Goal: Answer question/provide support

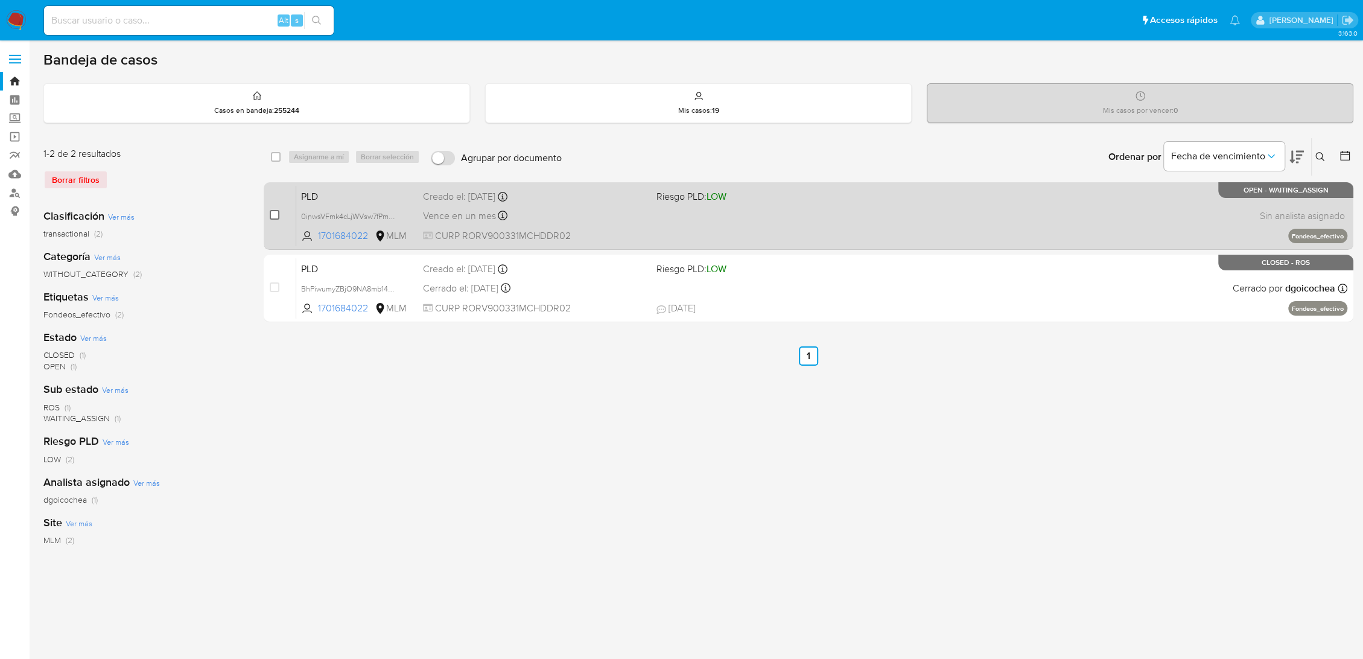
click at [275, 214] on input "checkbox" at bounding box center [275, 215] width 10 height 10
checkbox input "true"
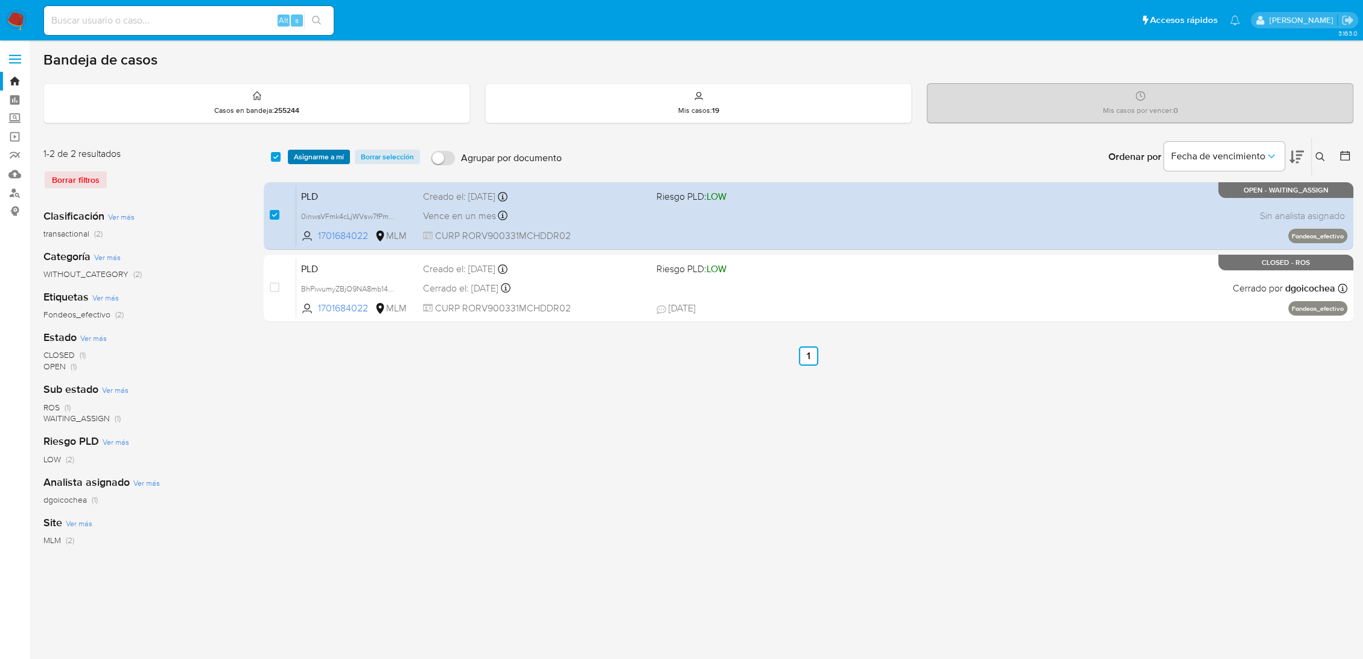
click at [329, 154] on span "Asignarme a mí" at bounding box center [319, 157] width 50 height 12
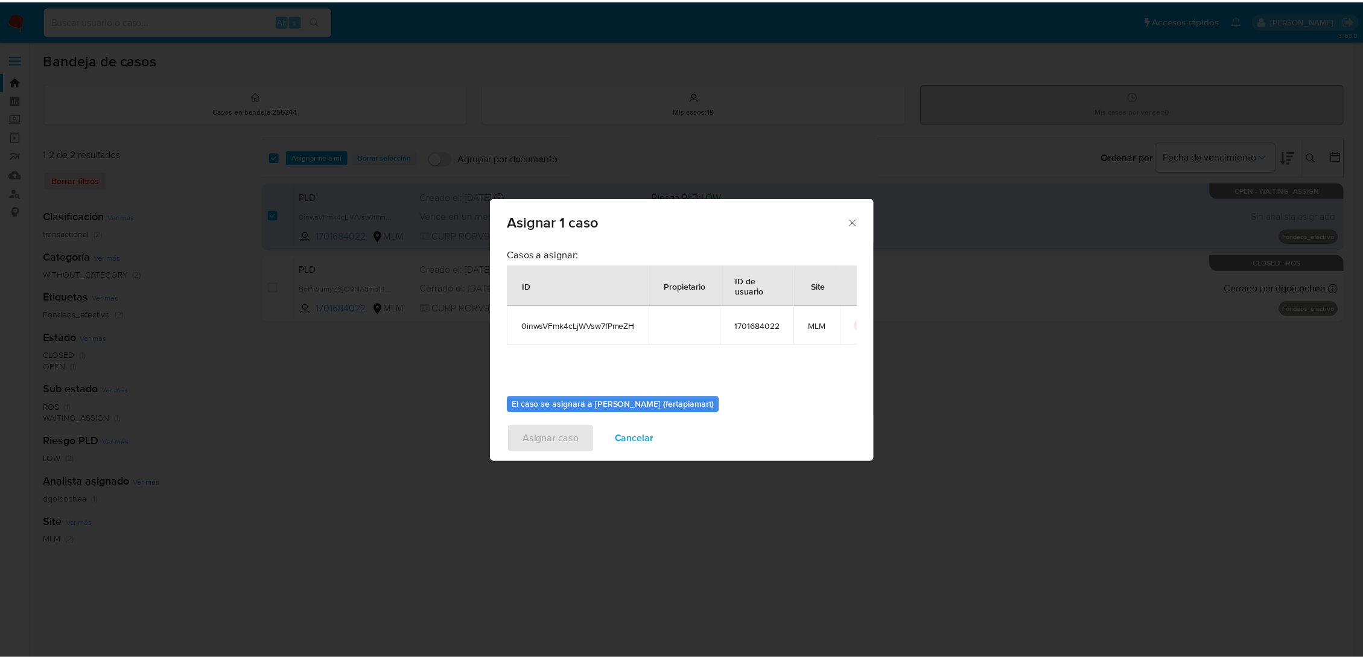
scroll to position [62, 0]
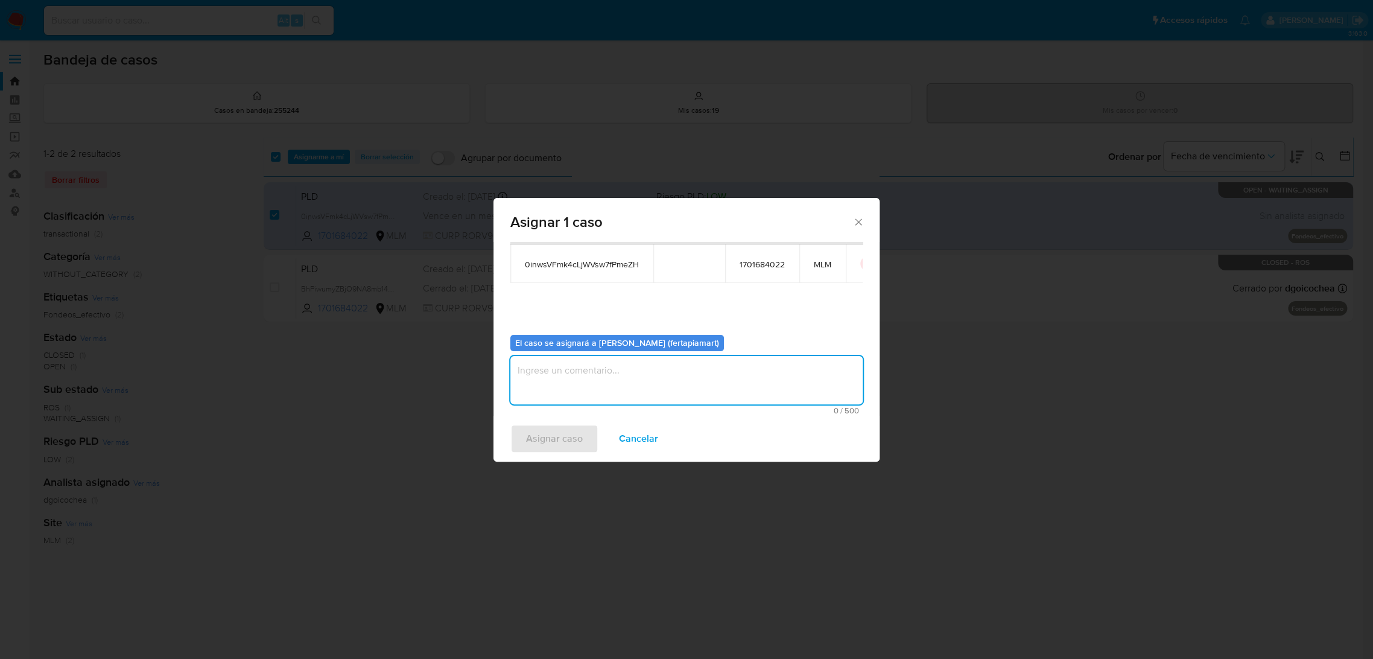
click at [630, 366] on textarea "assign-modal" at bounding box center [686, 380] width 352 height 48
type textarea "FT"
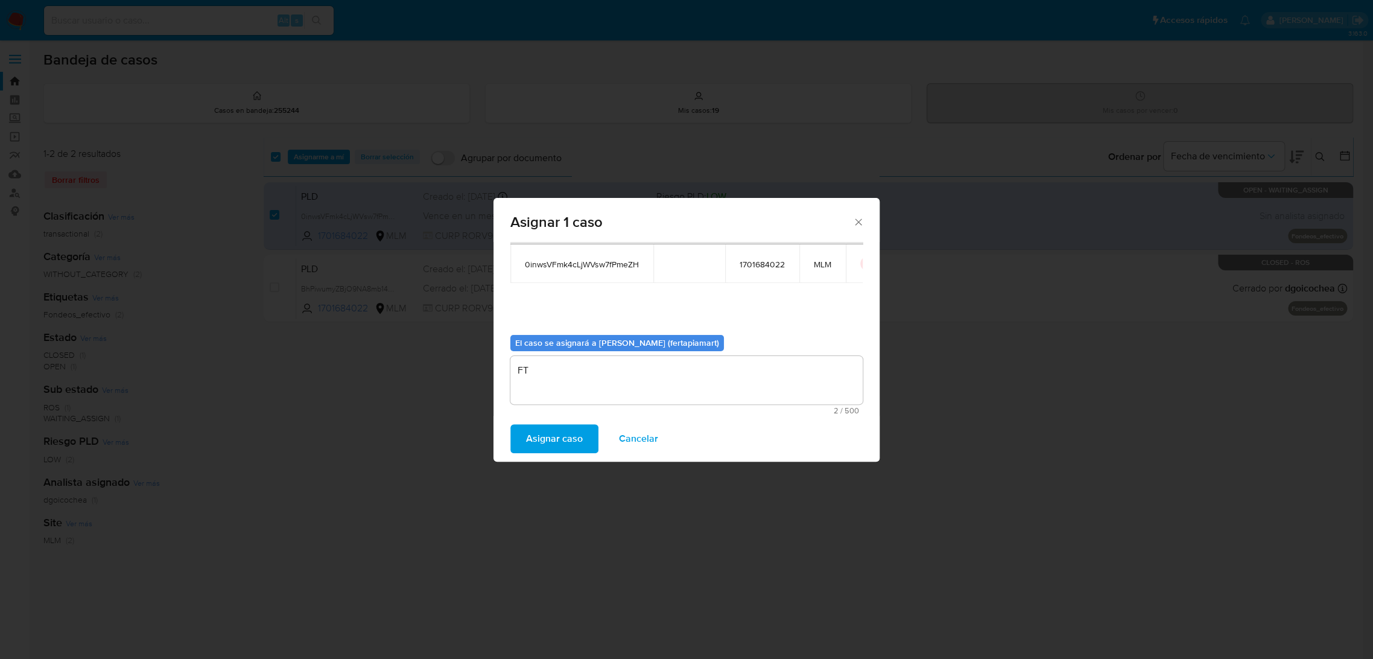
click at [555, 436] on span "Asignar caso" at bounding box center [554, 438] width 57 height 27
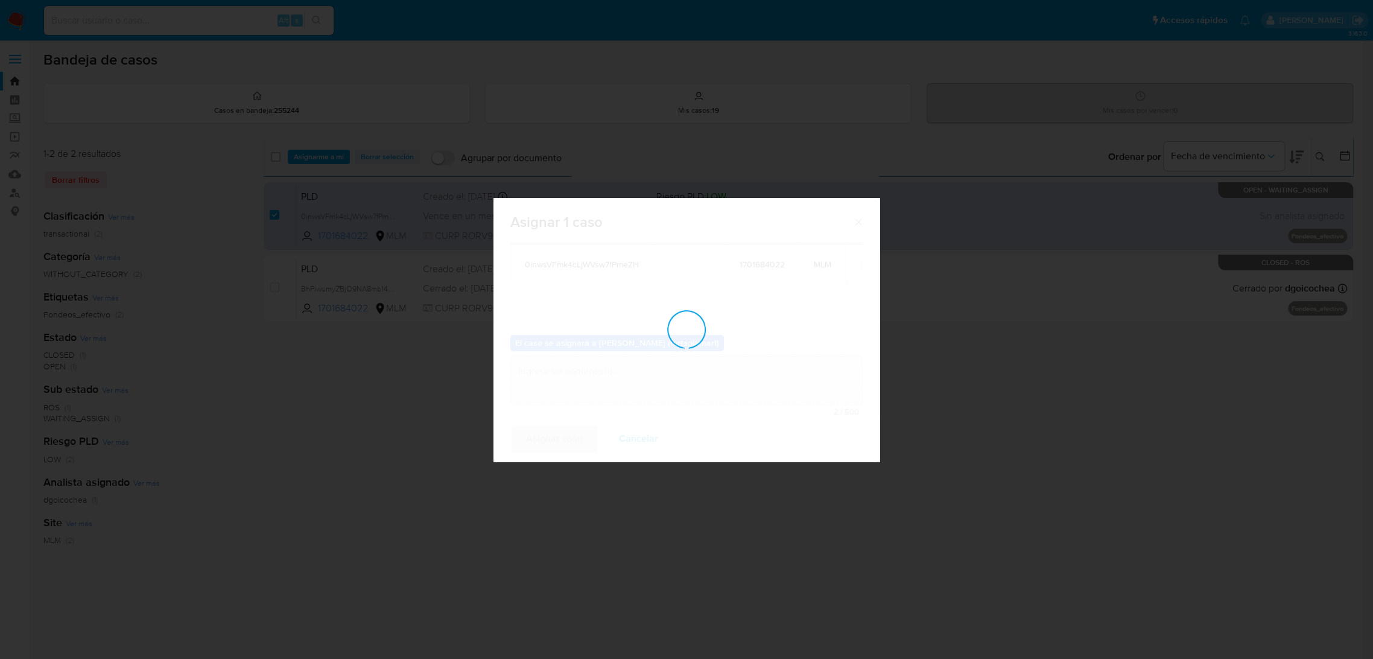
checkbox input "false"
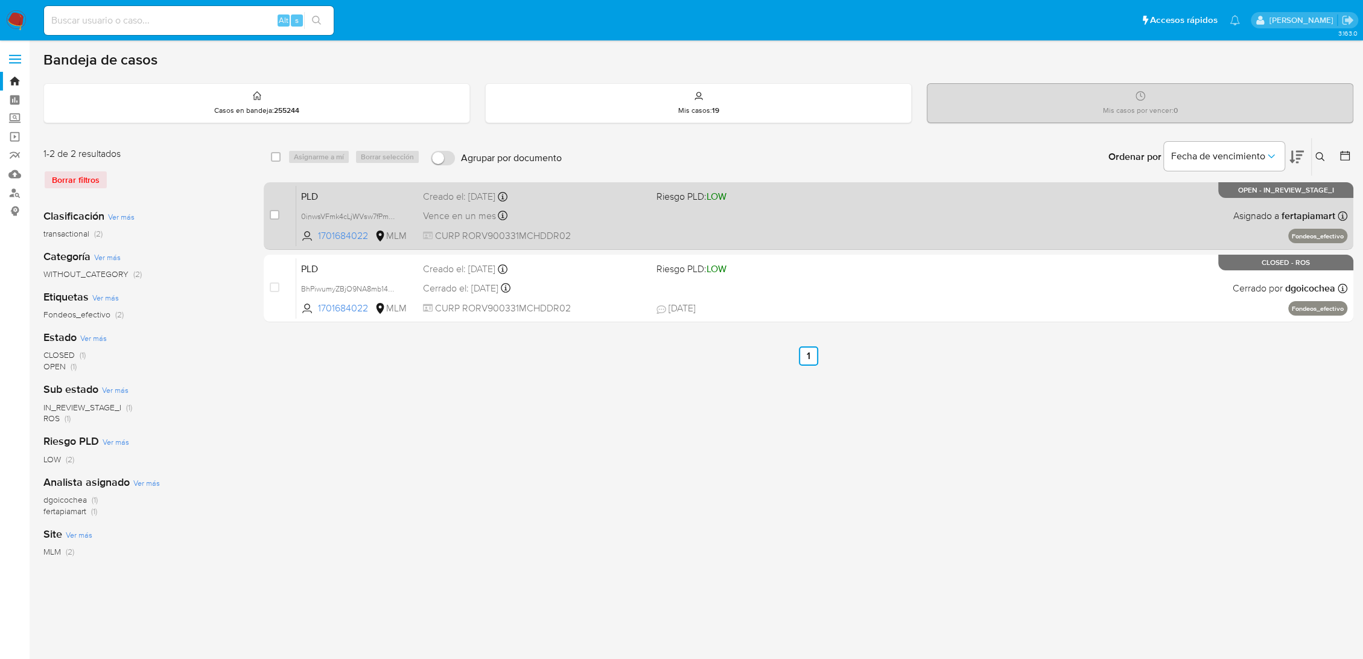
click at [391, 200] on span "PLD" at bounding box center [357, 196] width 112 height 16
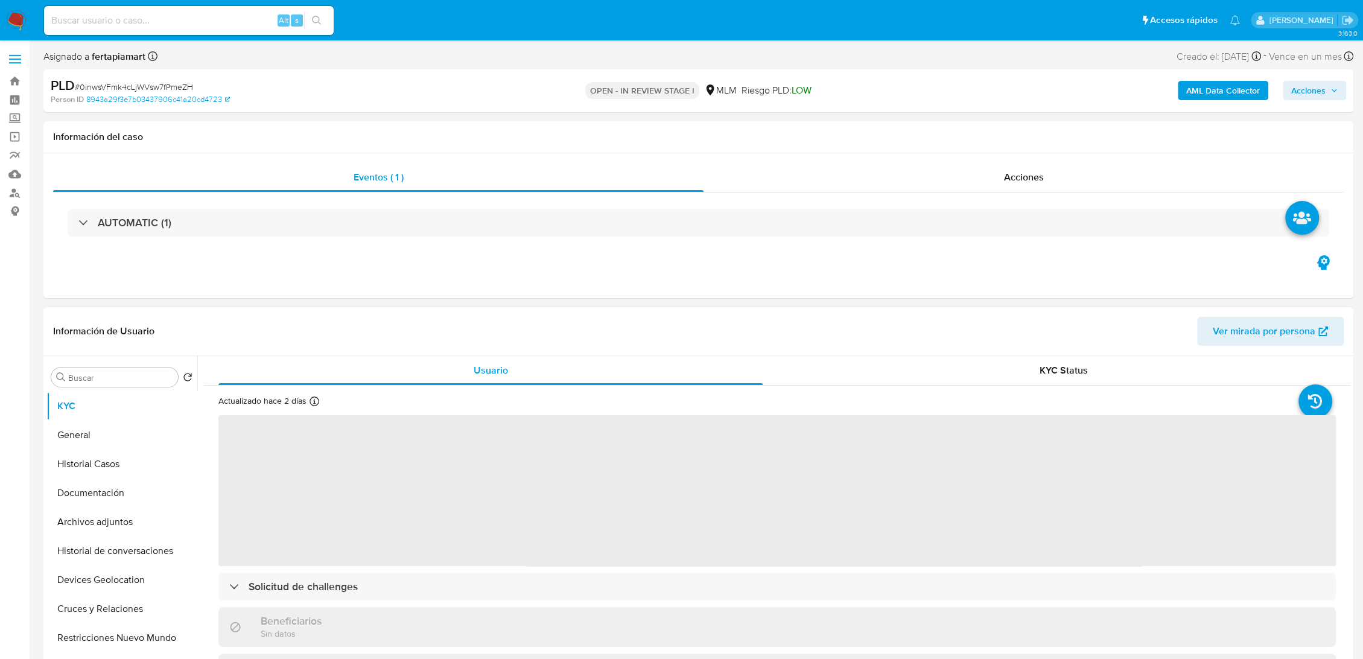
select select "10"
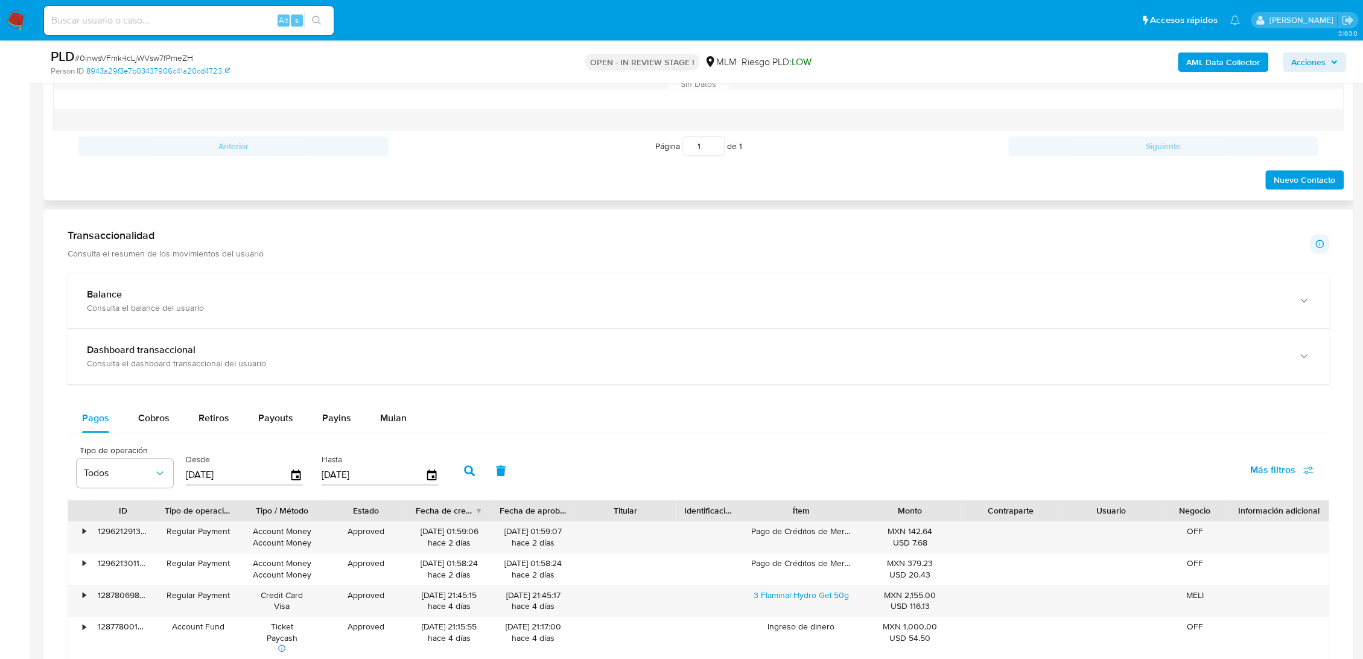
scroll to position [704, 0]
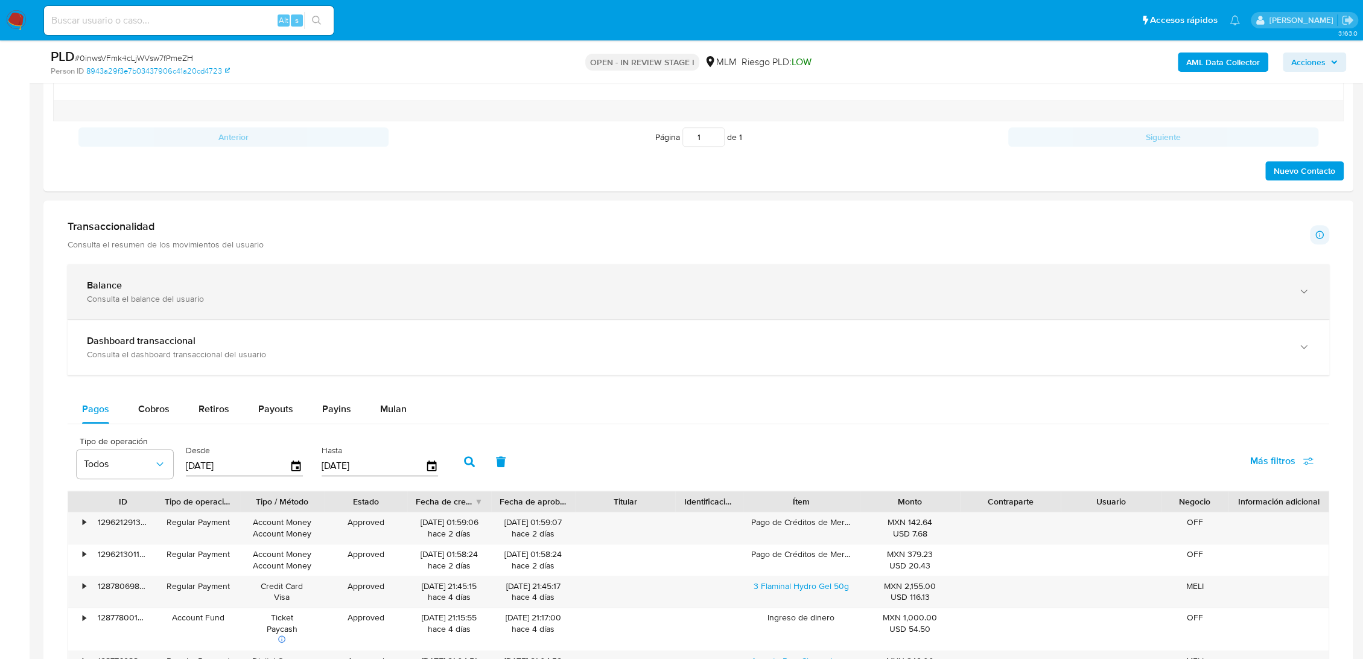
click at [327, 300] on div "Consulta el balance del usuario" at bounding box center [686, 298] width 1198 height 11
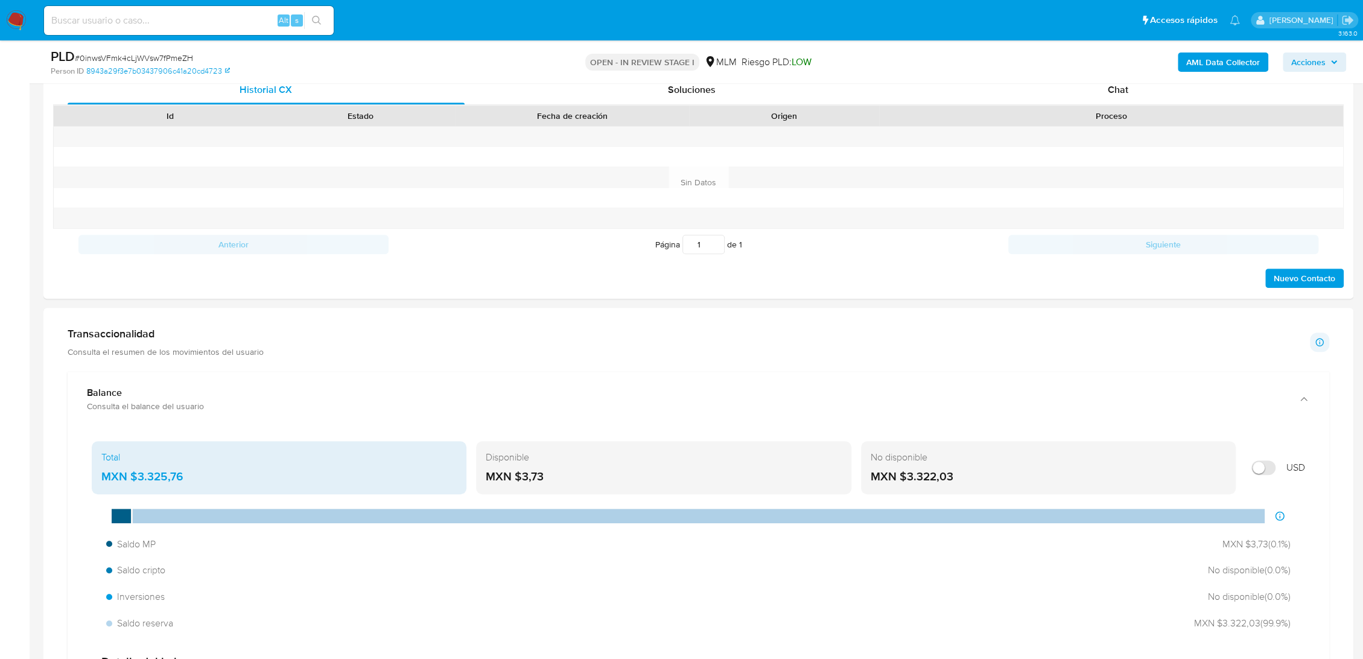
scroll to position [593, 0]
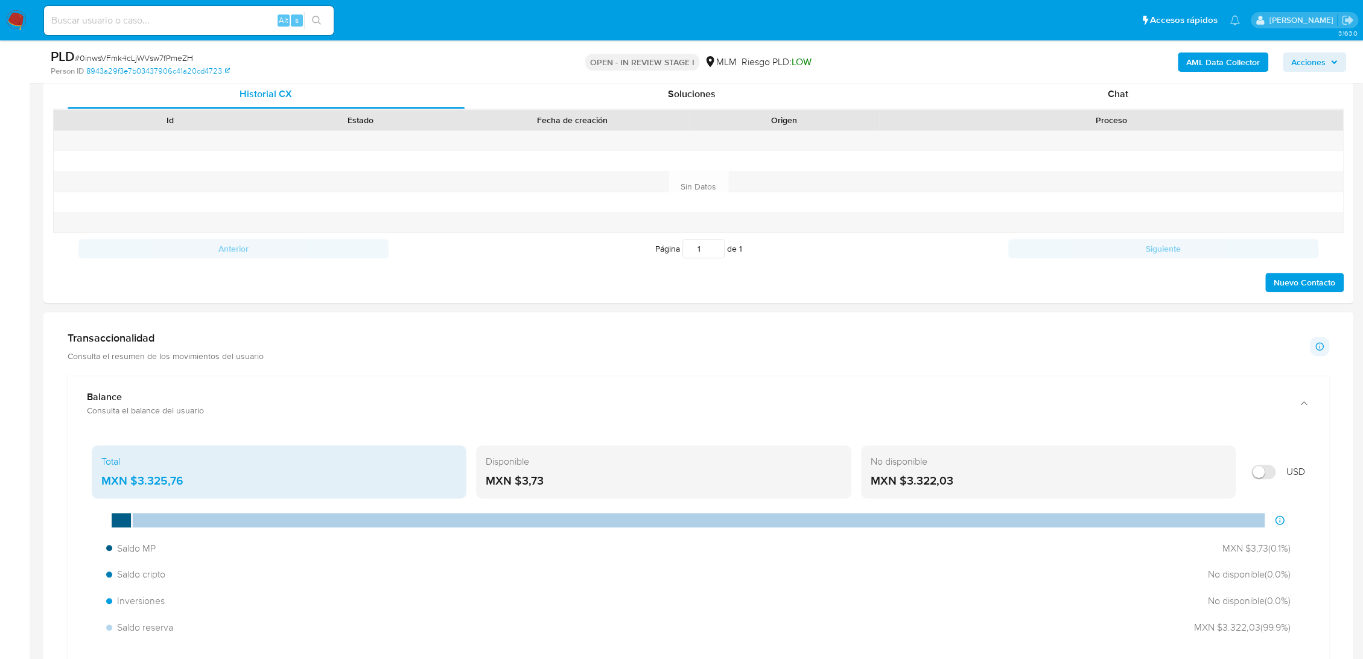
click at [198, 346] on div "Transaccionalidad Consulta el resumen de los movimientos del usuario" at bounding box center [166, 346] width 196 height 30
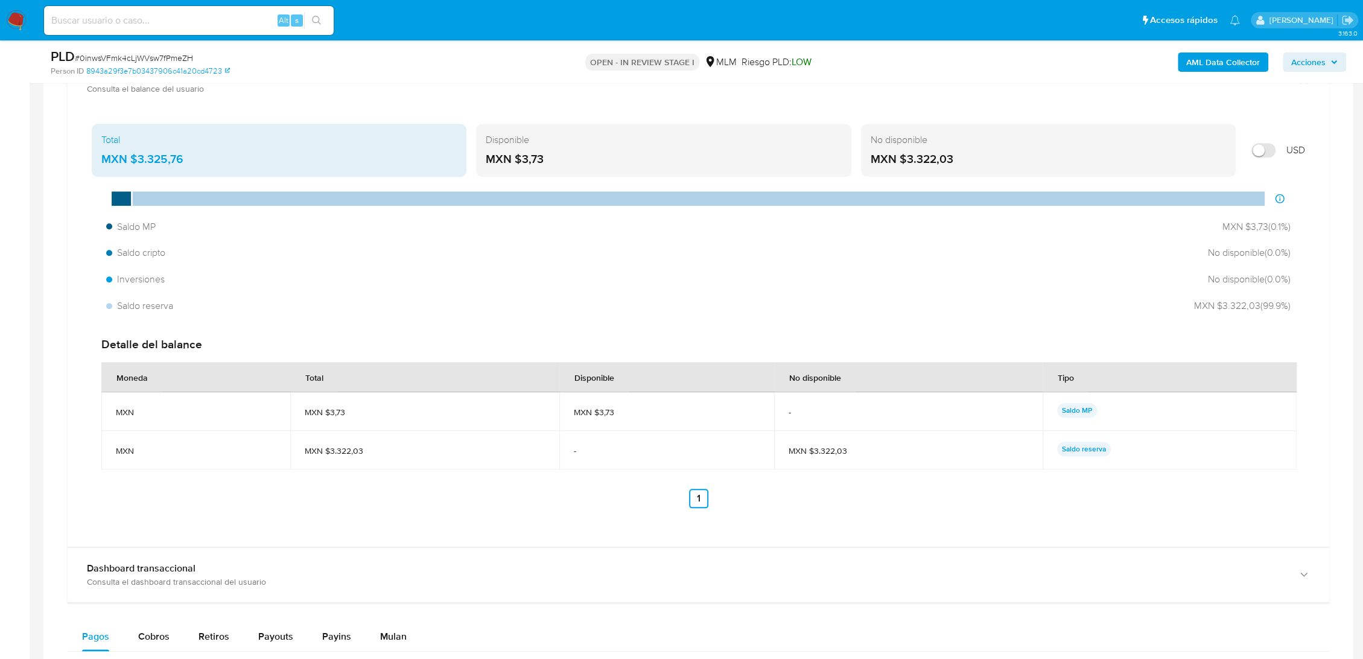
scroll to position [914, 0]
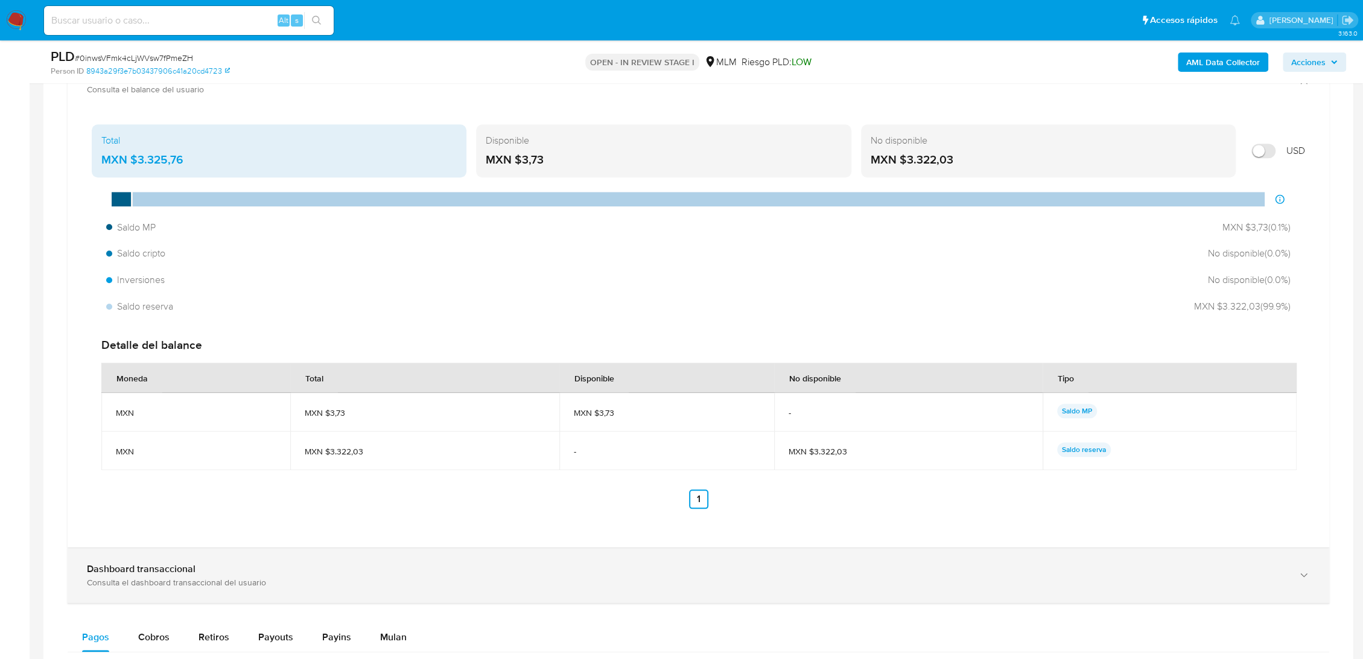
click at [290, 559] on div "Dashboard transaccional Consulta el dashboard transaccional del usuario" at bounding box center [698, 575] width 1261 height 55
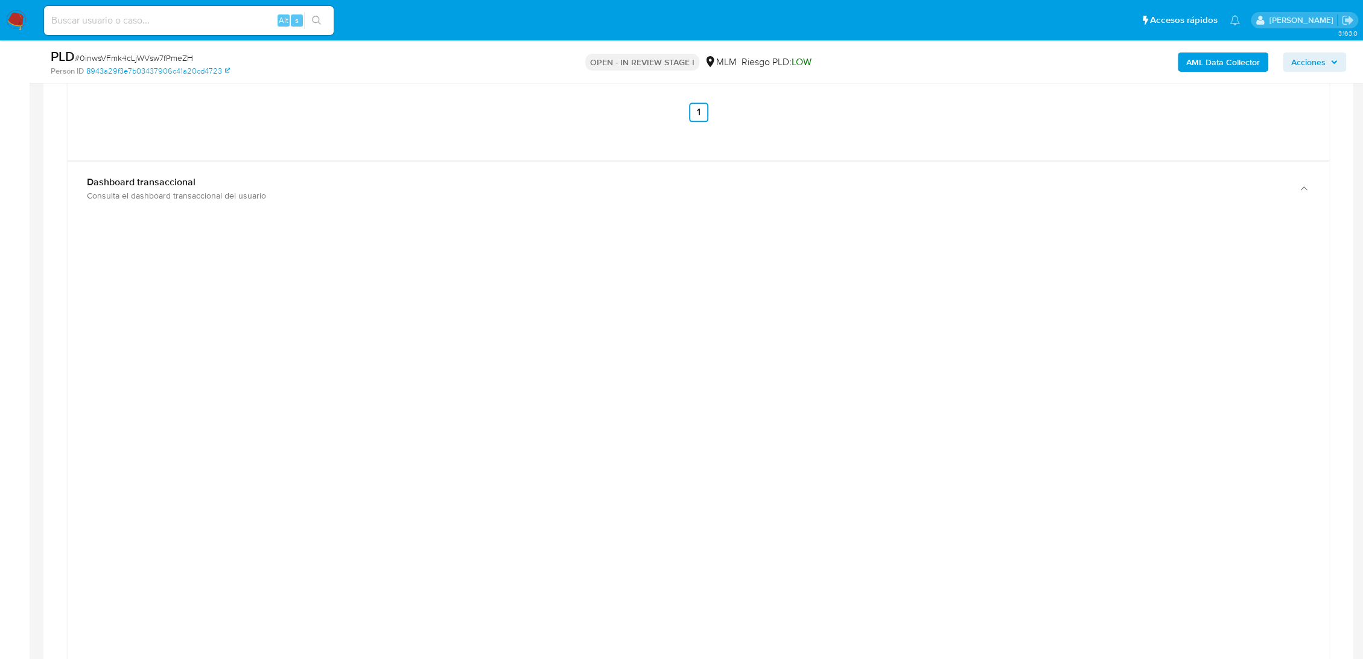
scroll to position [1299, 0]
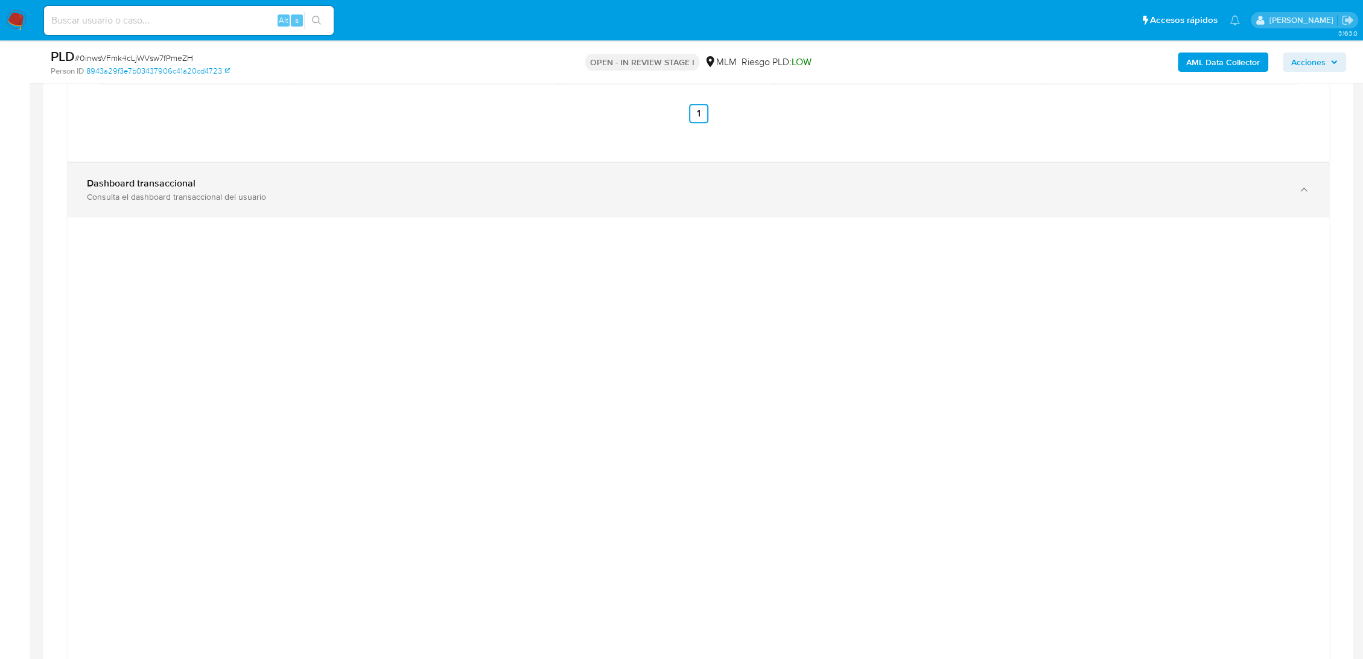
click at [186, 191] on div "Consulta el dashboard transaccional del usuario" at bounding box center [686, 196] width 1198 height 11
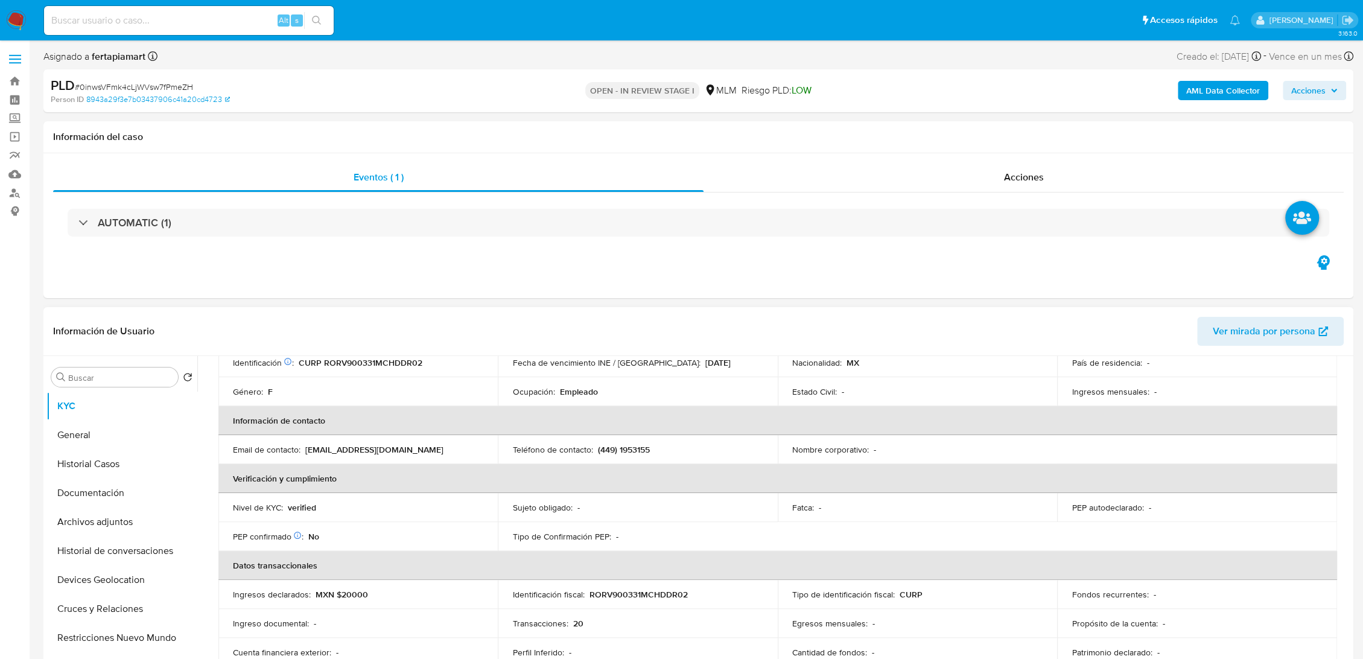
scroll to position [0, 0]
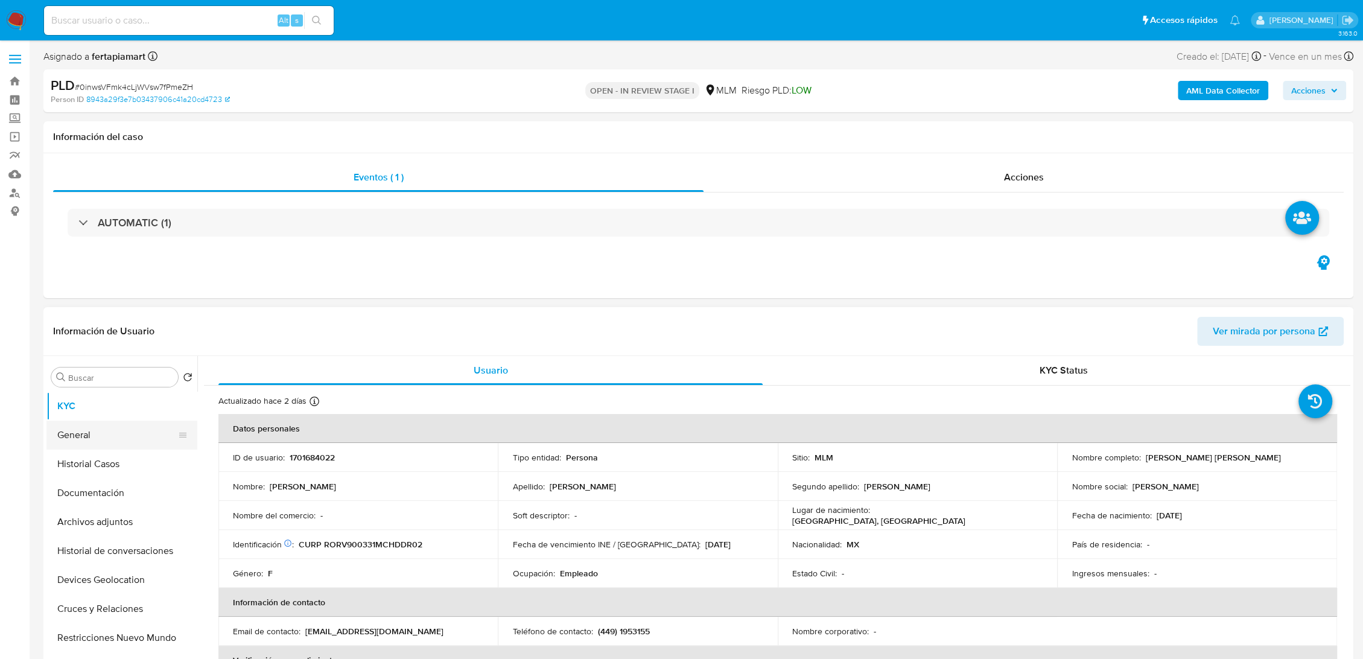
click at [108, 426] on button "General" at bounding box center [116, 434] width 141 height 29
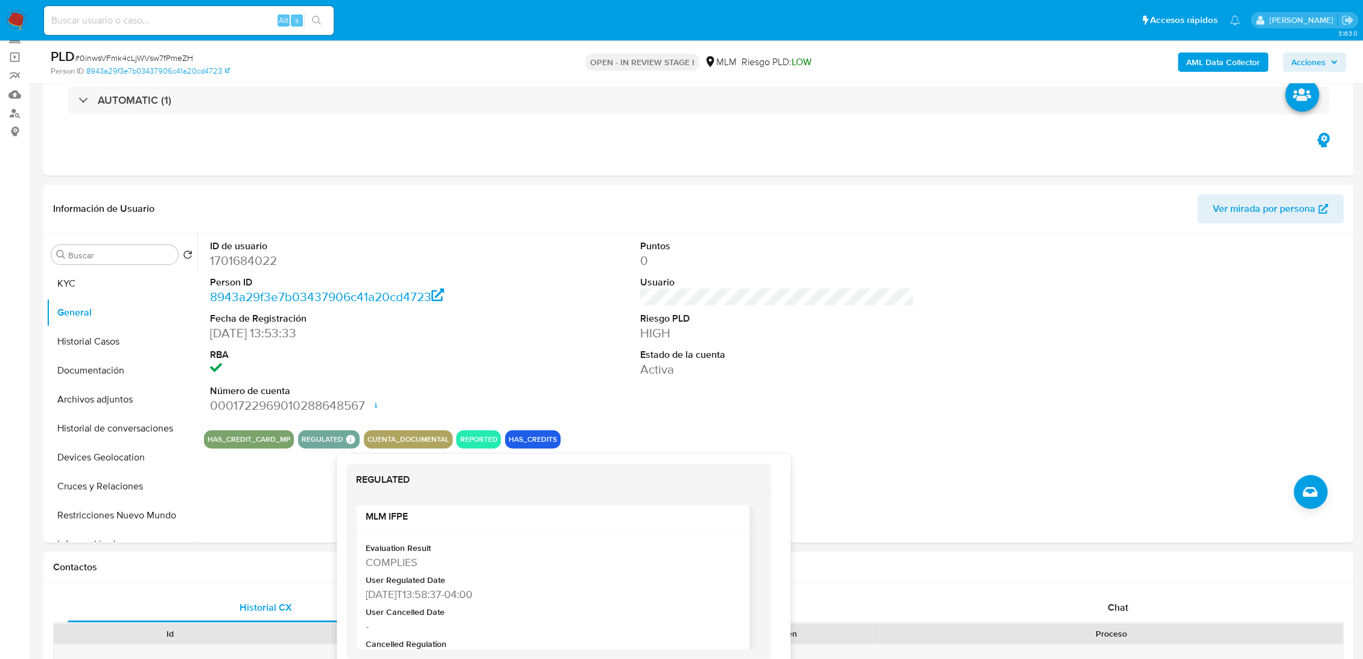
scroll to position [8, 0]
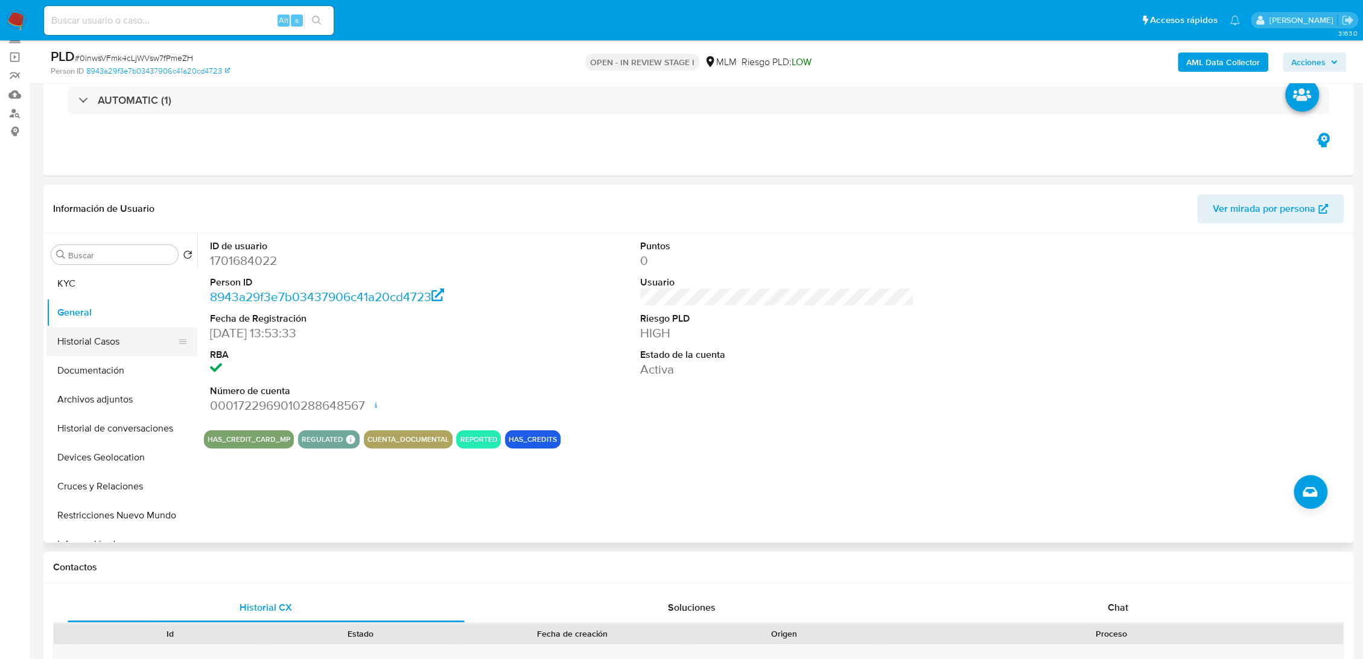
click at [125, 346] on button "Historial Casos" at bounding box center [116, 341] width 141 height 29
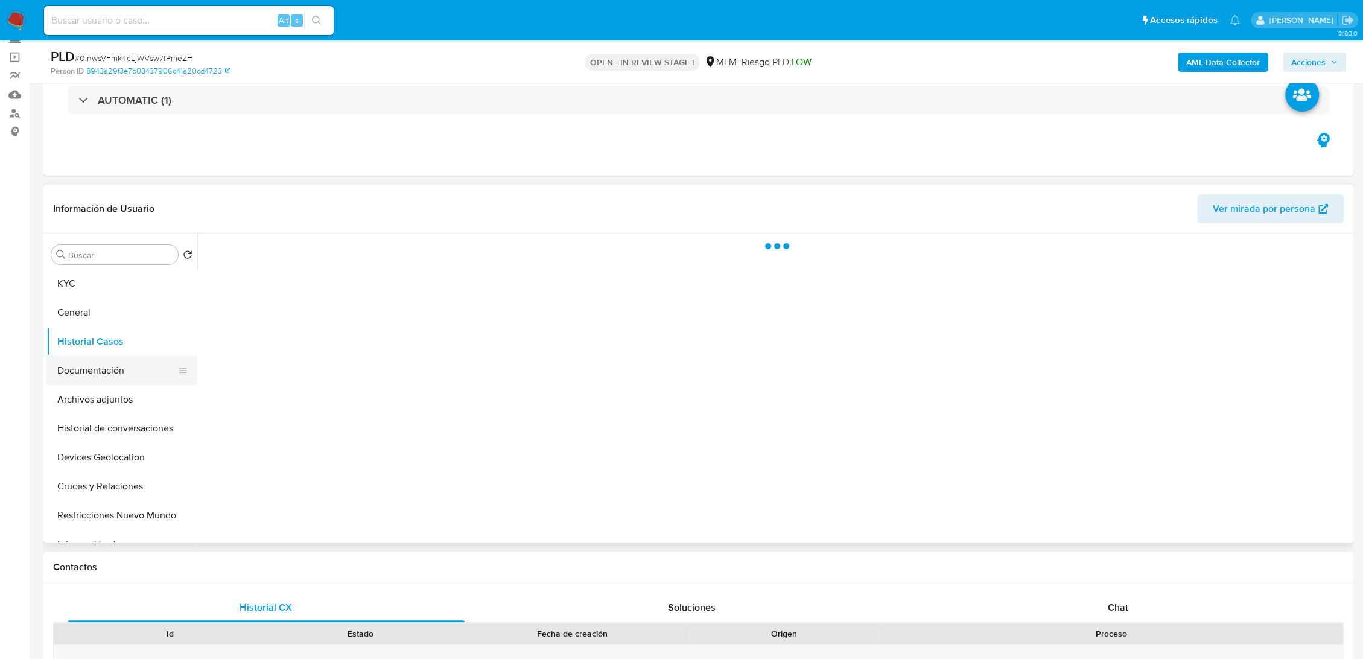
click at [106, 381] on button "Documentación" at bounding box center [116, 370] width 141 height 29
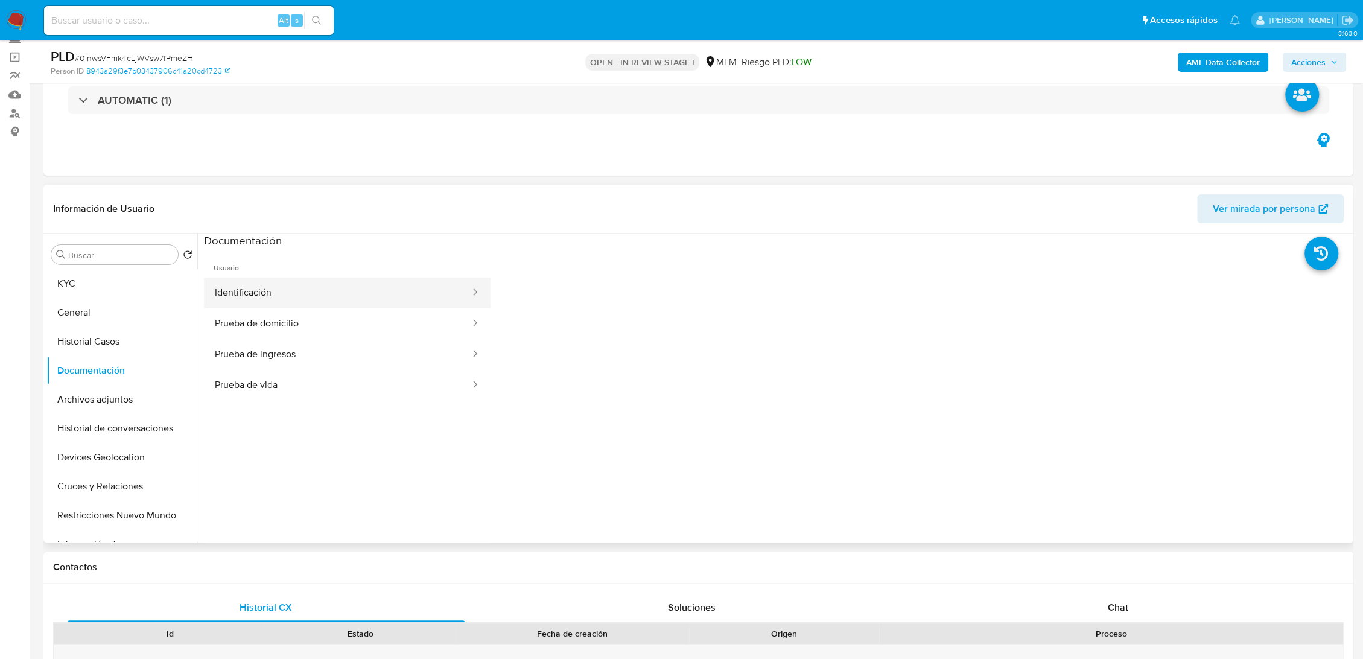
click at [320, 306] on button "Identificación" at bounding box center [337, 292] width 267 height 31
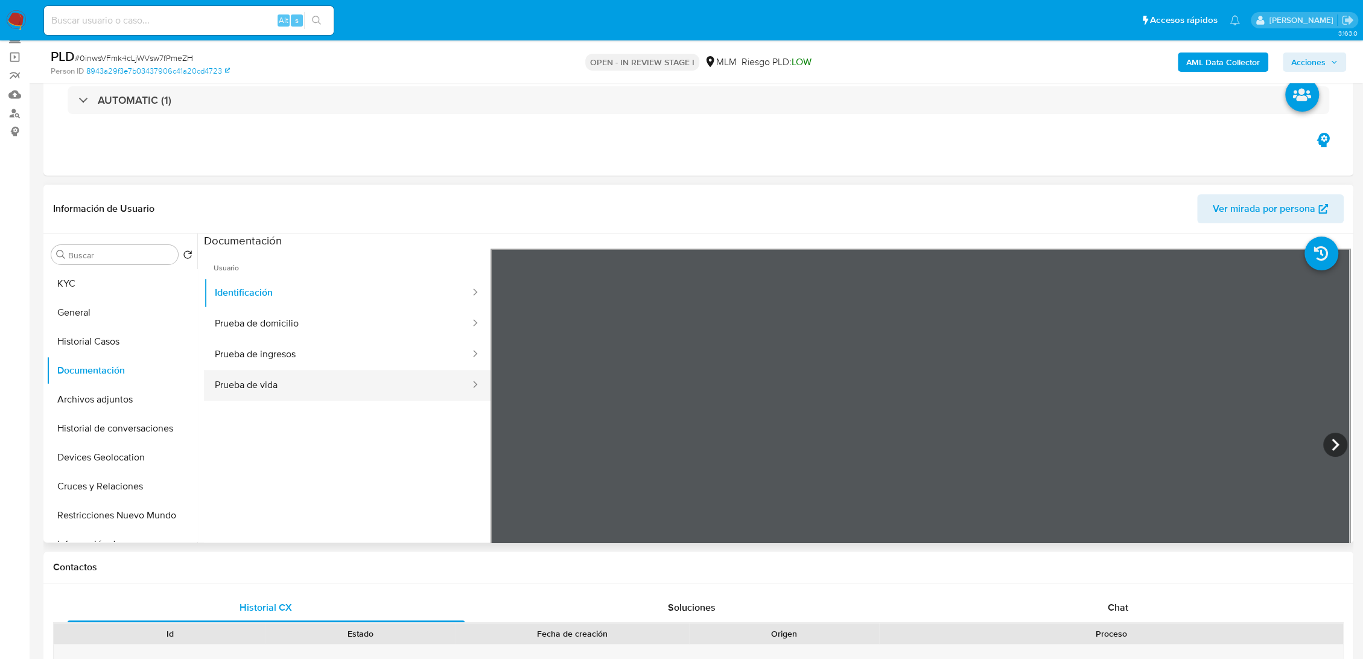
click at [294, 378] on button "Prueba de vida" at bounding box center [337, 385] width 267 height 31
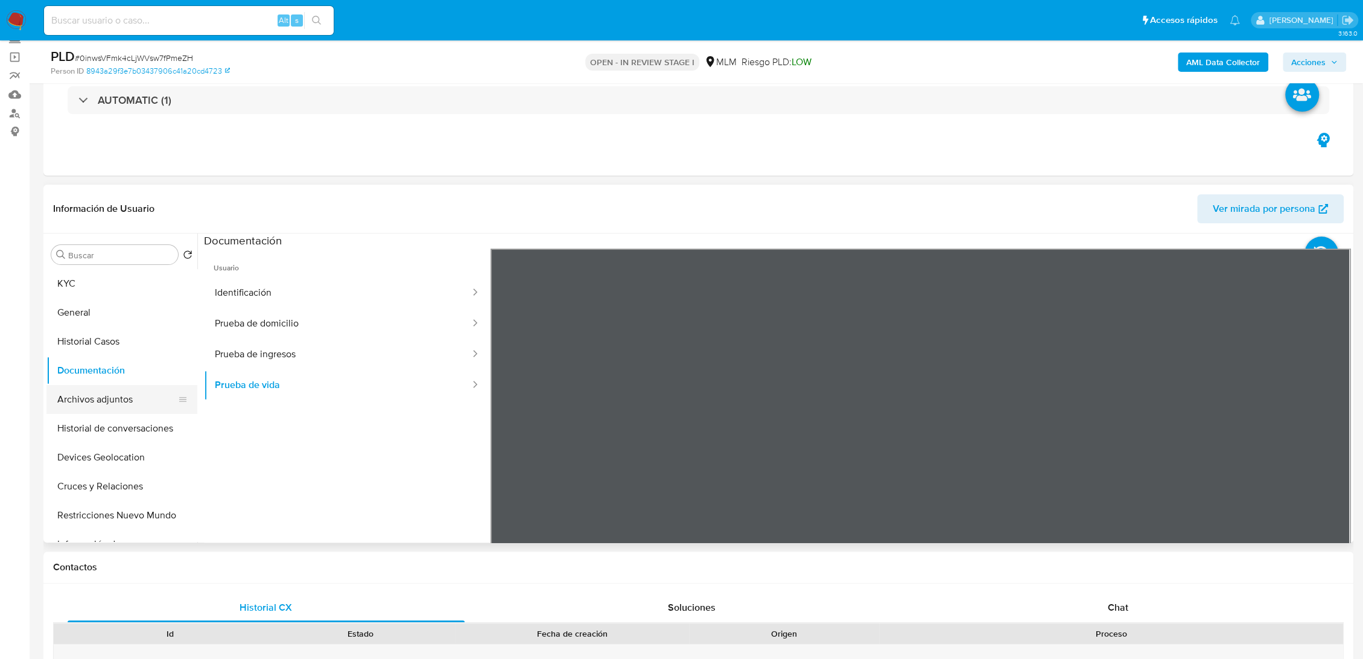
click at [133, 396] on button "Archivos adjuntos" at bounding box center [116, 399] width 141 height 29
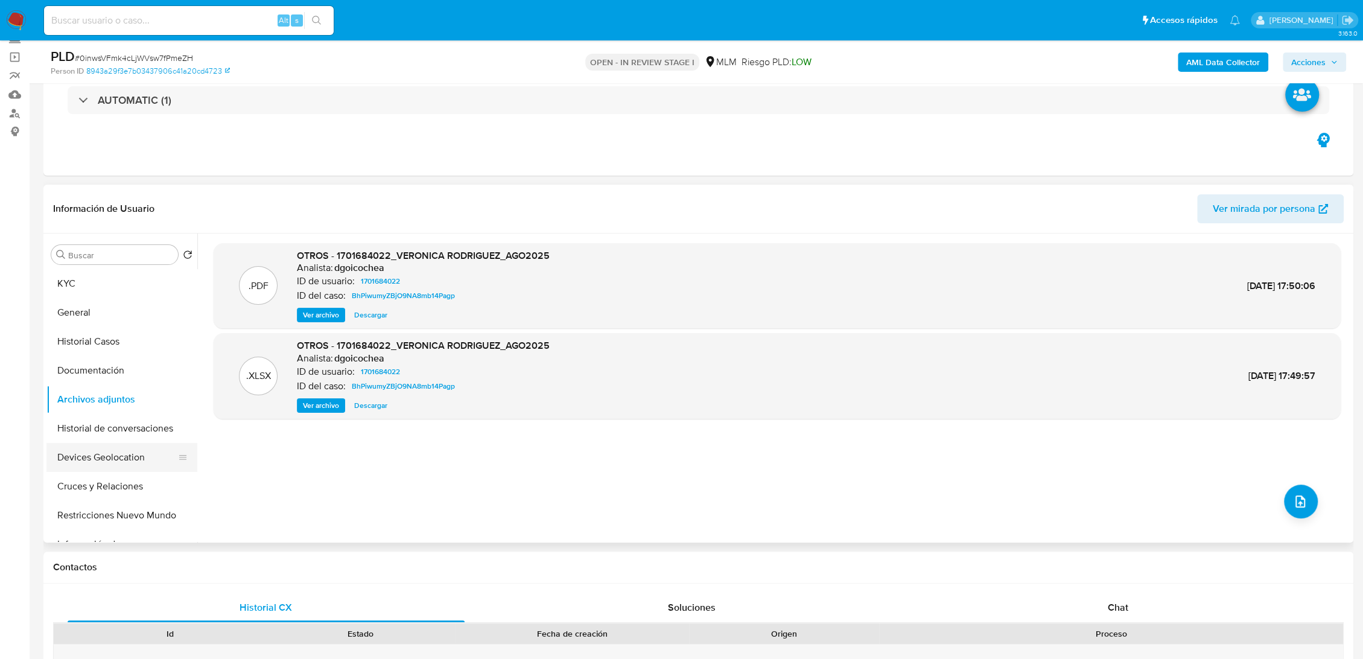
click at [115, 464] on button "Devices Geolocation" at bounding box center [116, 457] width 141 height 29
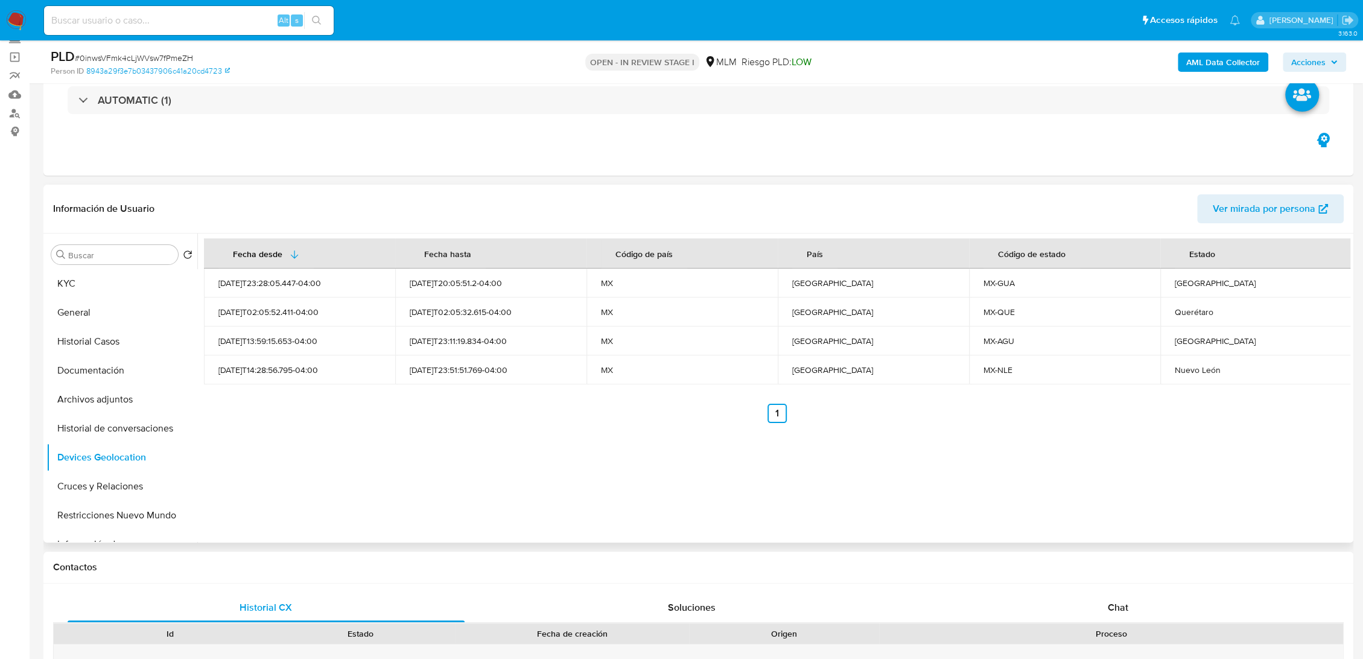
click at [781, 434] on div "Fecha desde [GEOGRAPHIC_DATA] hasta Código de país País Código de estado Estado…" at bounding box center [773, 387] width 1153 height 309
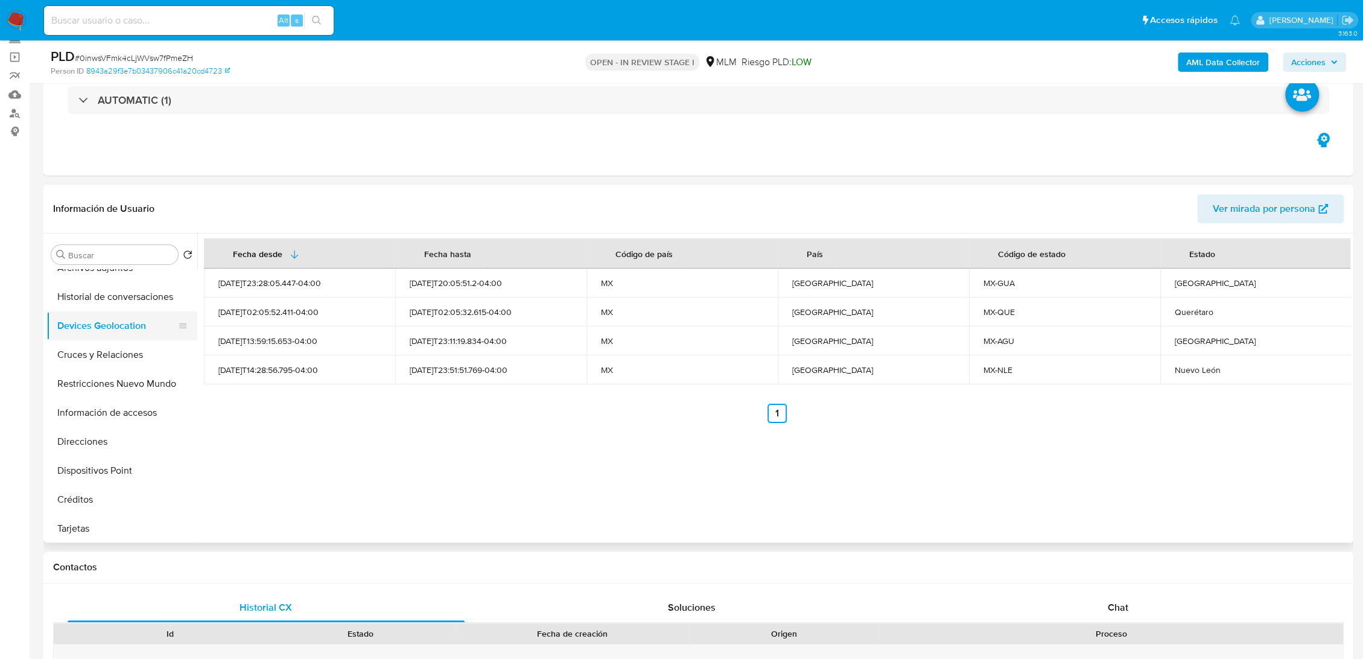
scroll to position [133, 0]
click at [116, 360] on button "Cruces y Relaciones" at bounding box center [116, 353] width 141 height 29
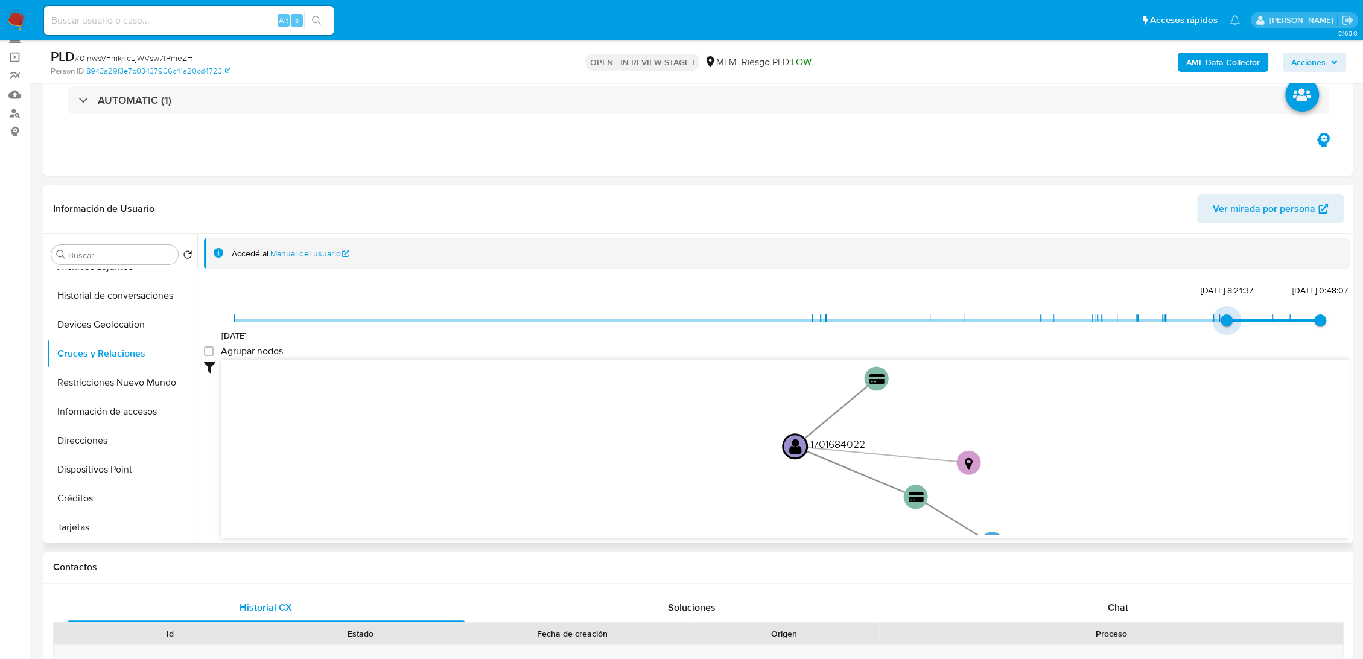
type input "1755295862000"
drag, startPoint x: 230, startPoint y: 315, endPoint x: 1258, endPoint y: 334, distance: 1028.5
click at [1258, 334] on div "[DATE] [DATE] 16:11:02 [DATE] 0:48:07" at bounding box center [777, 328] width 1086 height 34
type input "1757046490000"
drag, startPoint x: 1311, startPoint y: 318, endPoint x: 1288, endPoint y: 317, distance: 22.3
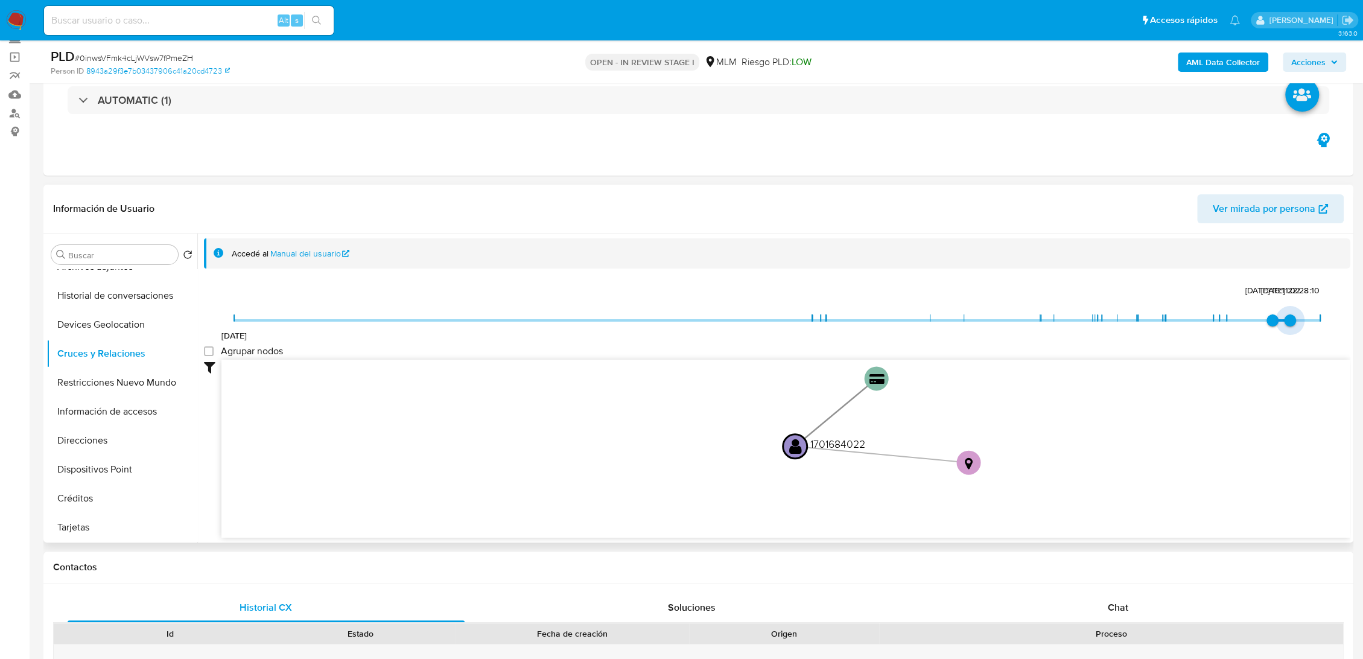
click at [1288, 317] on span "[DATE] 22:28:10" at bounding box center [1289, 320] width 12 height 12
type input "1749351523000"
drag, startPoint x: 1265, startPoint y: 317, endPoint x: 1186, endPoint y: 315, distance: 79.7
click at [1186, 315] on span "[DATE] [DATE] 14:09:49 [DATE] 22:28:10" at bounding box center [777, 320] width 1086 height 18
type input "1755295862000"
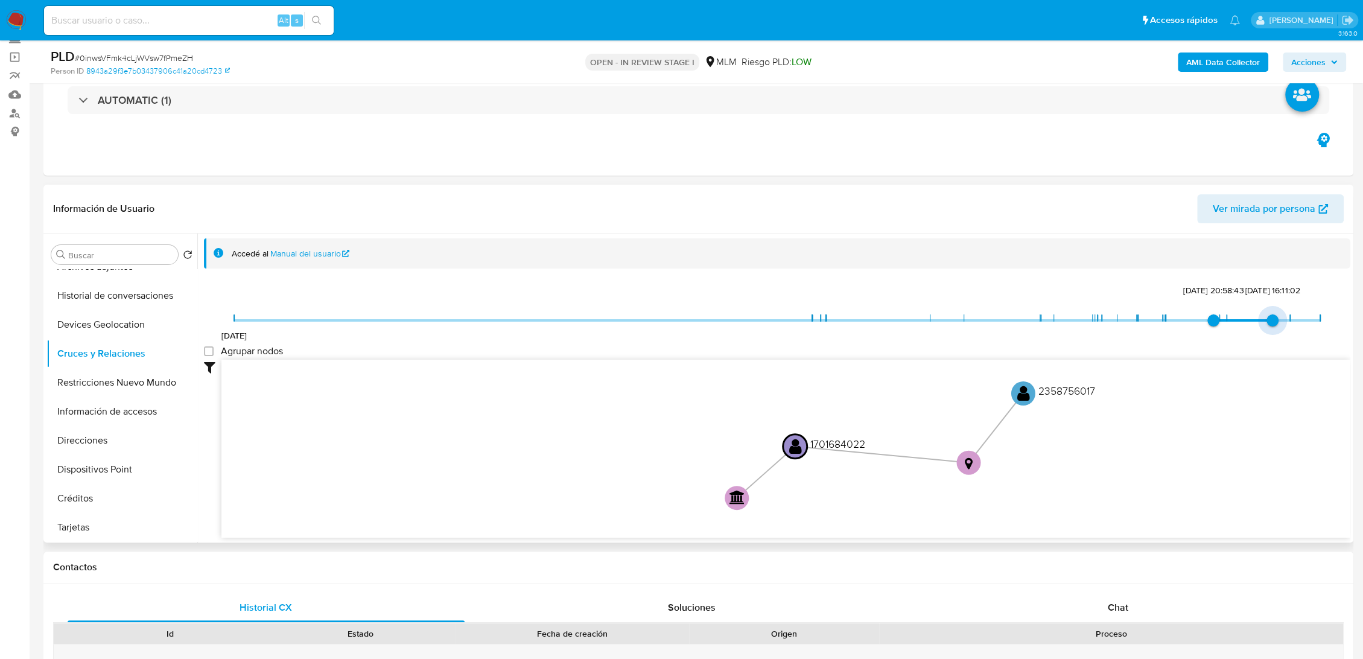
drag, startPoint x: 1284, startPoint y: 322, endPoint x: 1274, endPoint y: 321, distance: 10.3
click at [1274, 321] on span "[DATE] 16:11:02" at bounding box center [1272, 320] width 12 height 12
type input "1755295862000"
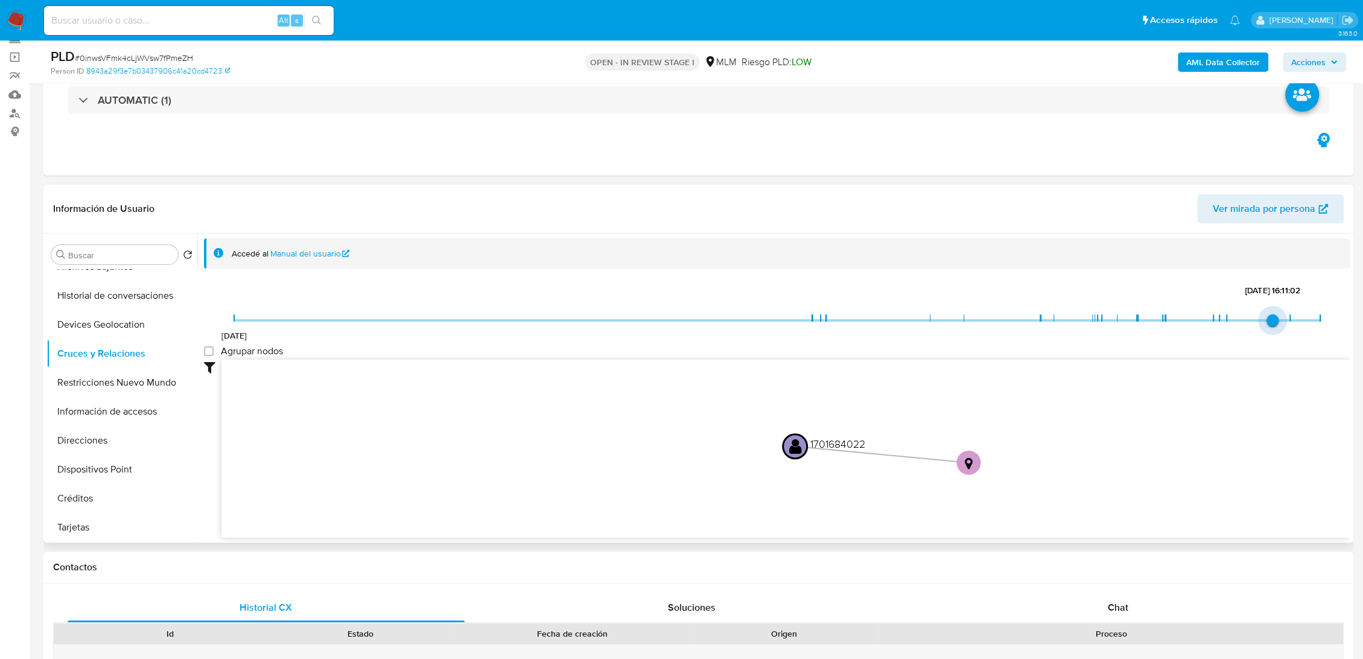
drag, startPoint x: 1203, startPoint y: 321, endPoint x: 1256, endPoint y: 321, distance: 53.1
click at [1266, 321] on span "[DATE] 16:11:02" at bounding box center [1272, 320] width 12 height 12
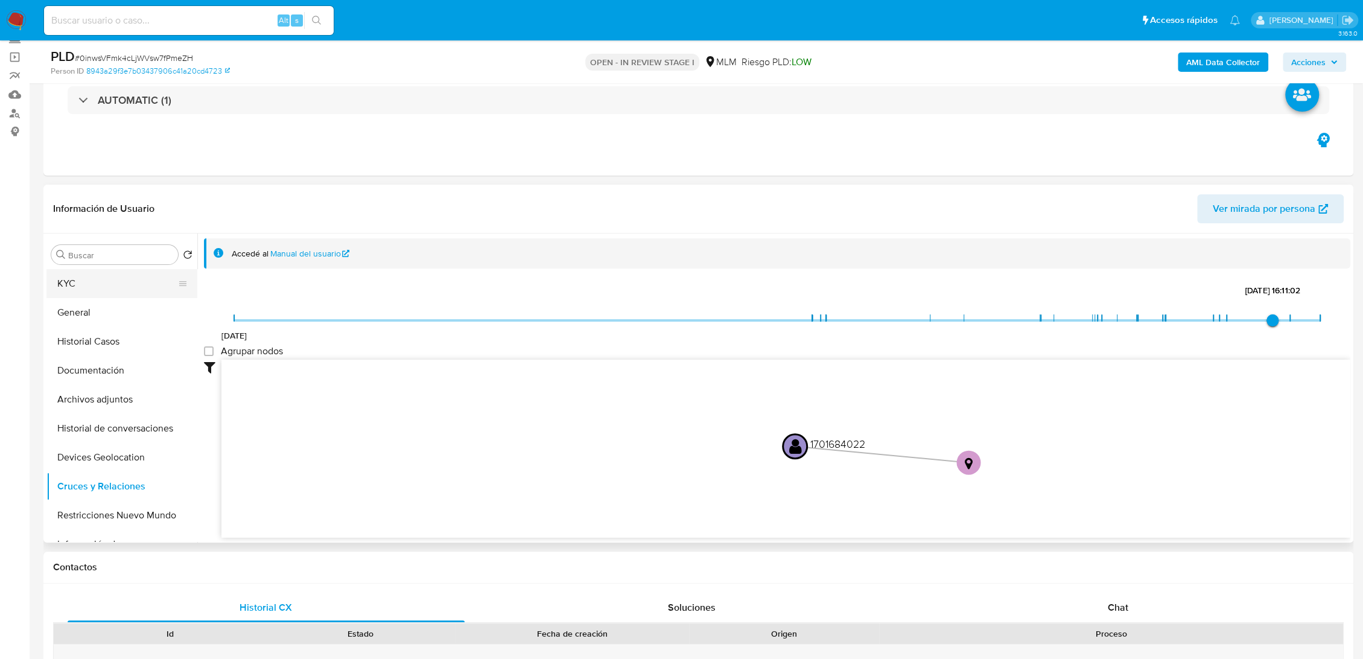
click at [115, 279] on button "KYC" at bounding box center [116, 283] width 141 height 29
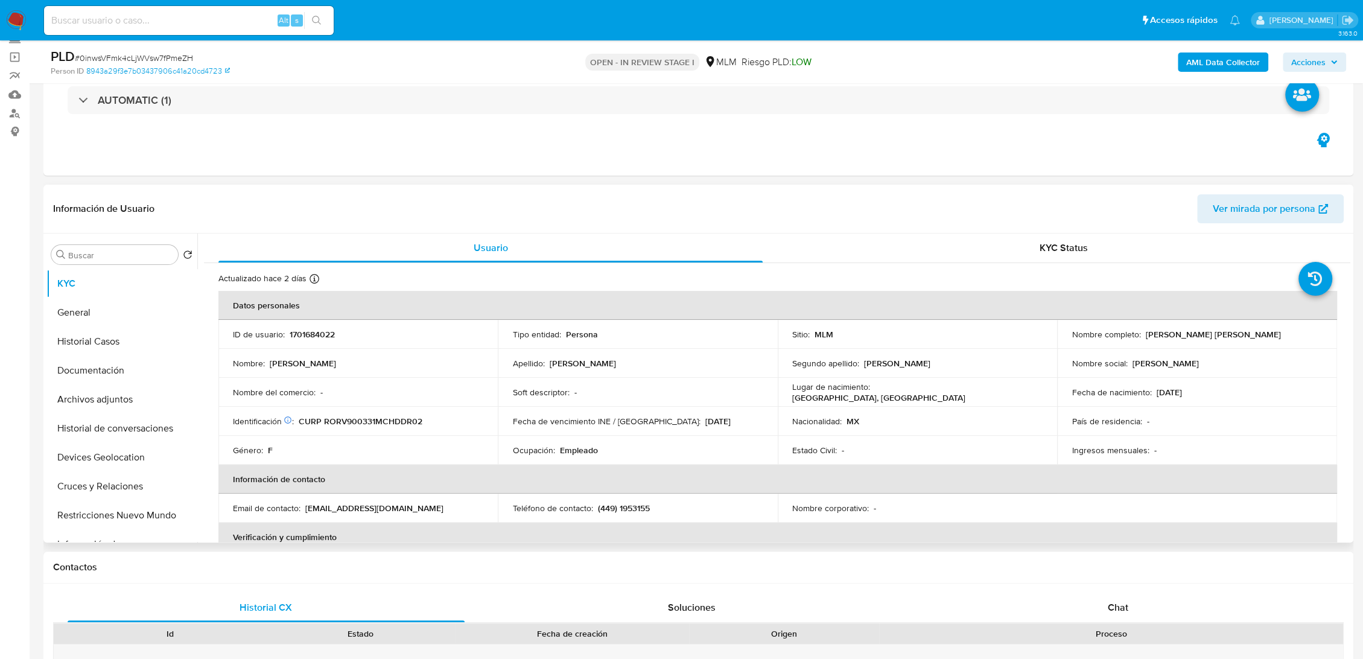
drag, startPoint x: 1288, startPoint y: 334, endPoint x: 1142, endPoint y: 334, distance: 146.0
click at [1142, 334] on div "Nombre completo : [PERSON_NAME] [PERSON_NAME]" at bounding box center [1196, 334] width 250 height 11
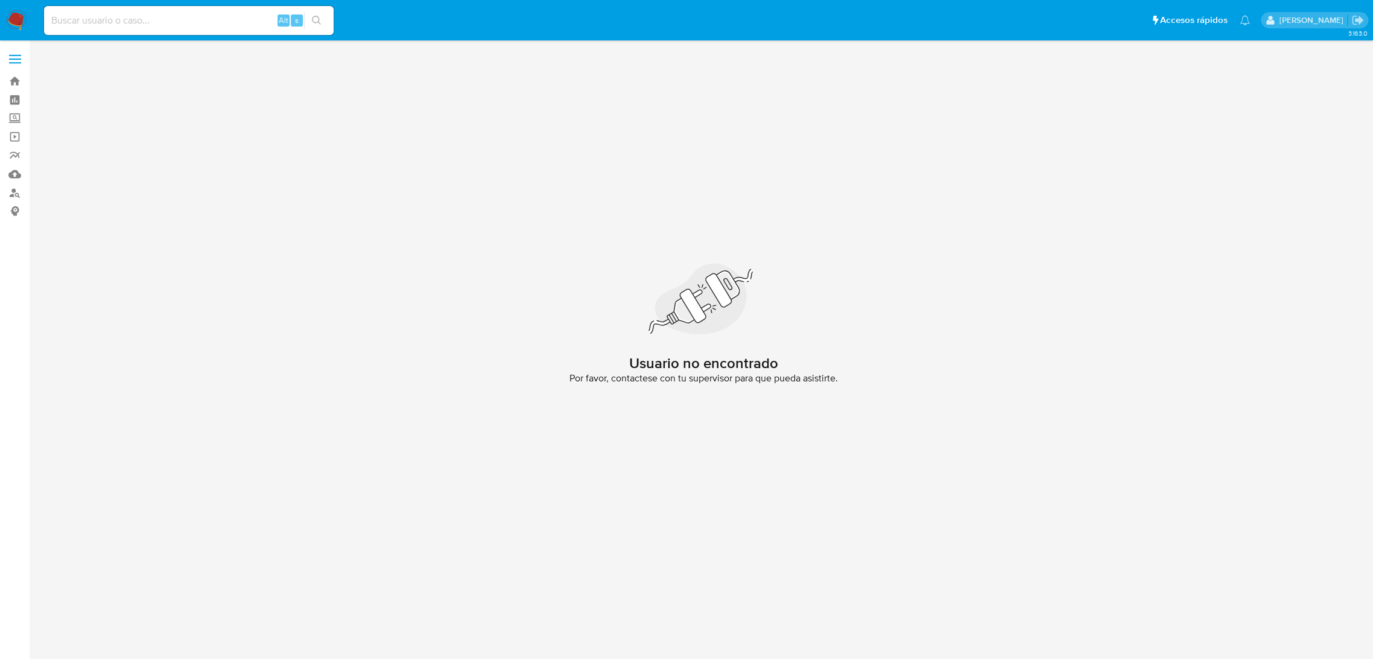
click at [156, 11] on div "Alt s" at bounding box center [189, 20] width 290 height 29
click at [135, 17] on input at bounding box center [189, 21] width 290 height 16
paste input "1744217054"
type input "1744217054"
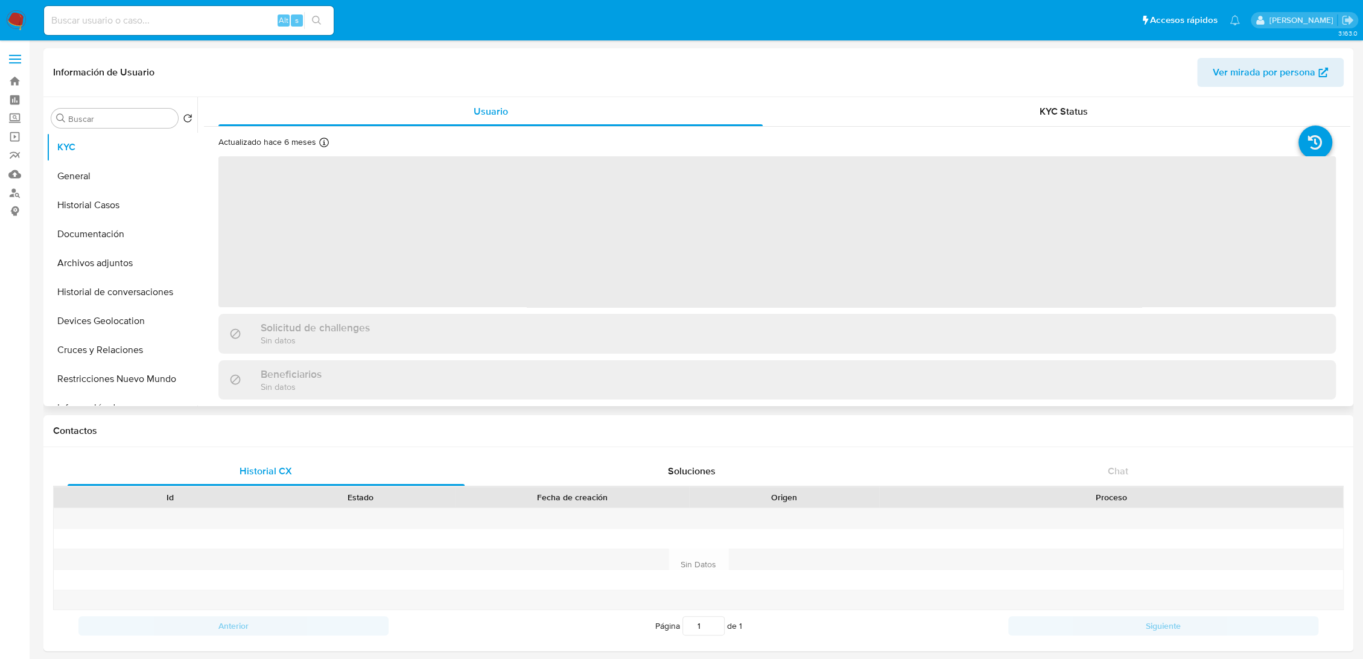
select select "10"
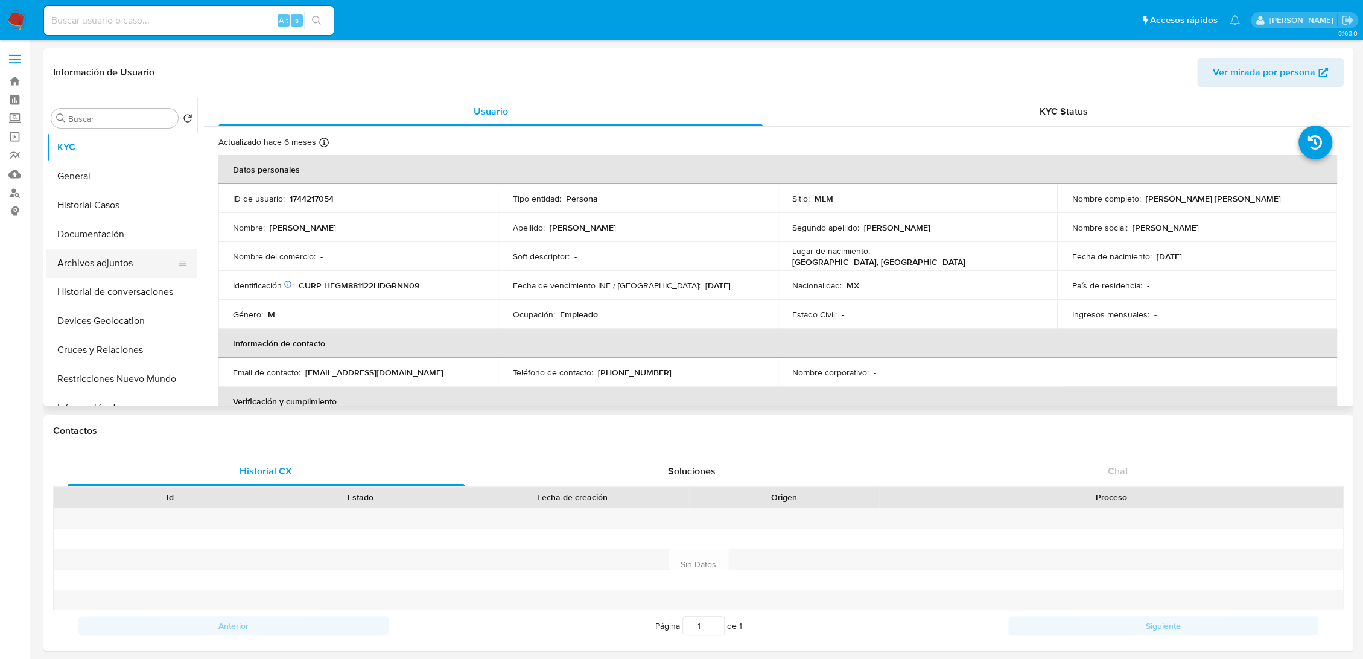
click at [104, 264] on button "Archivos adjuntos" at bounding box center [116, 262] width 141 height 29
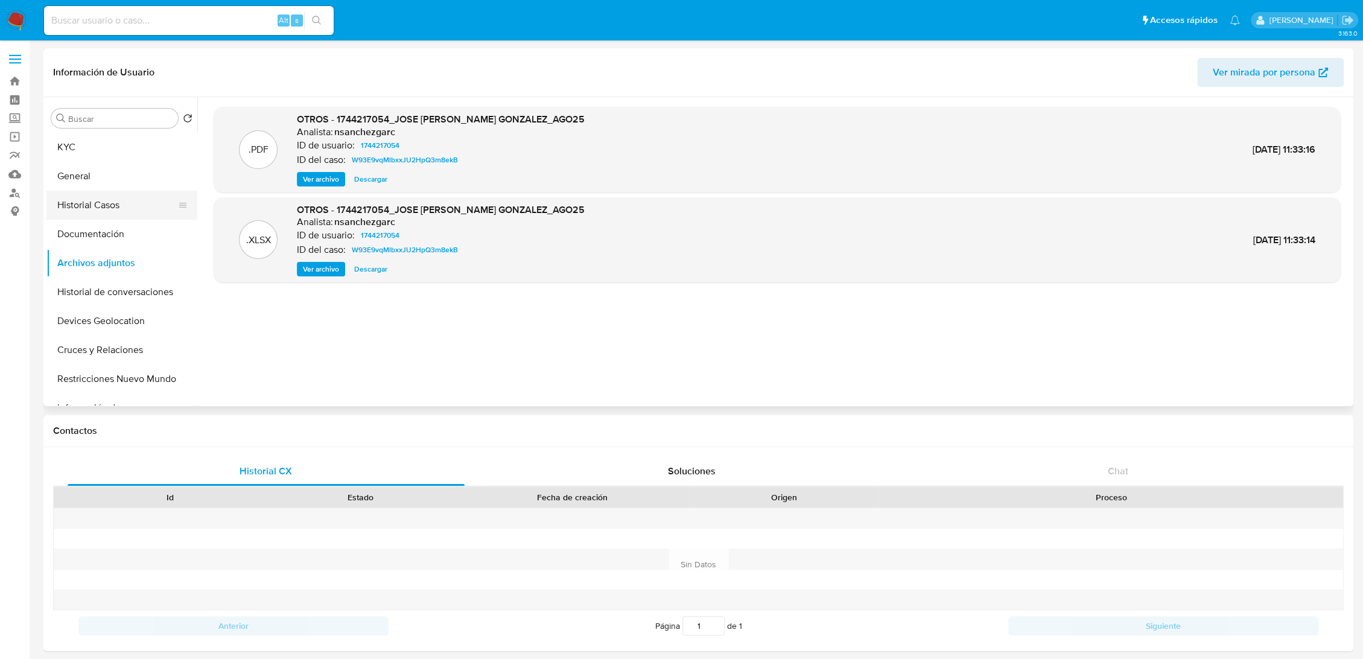
click at [97, 212] on button "Historial Casos" at bounding box center [116, 205] width 141 height 29
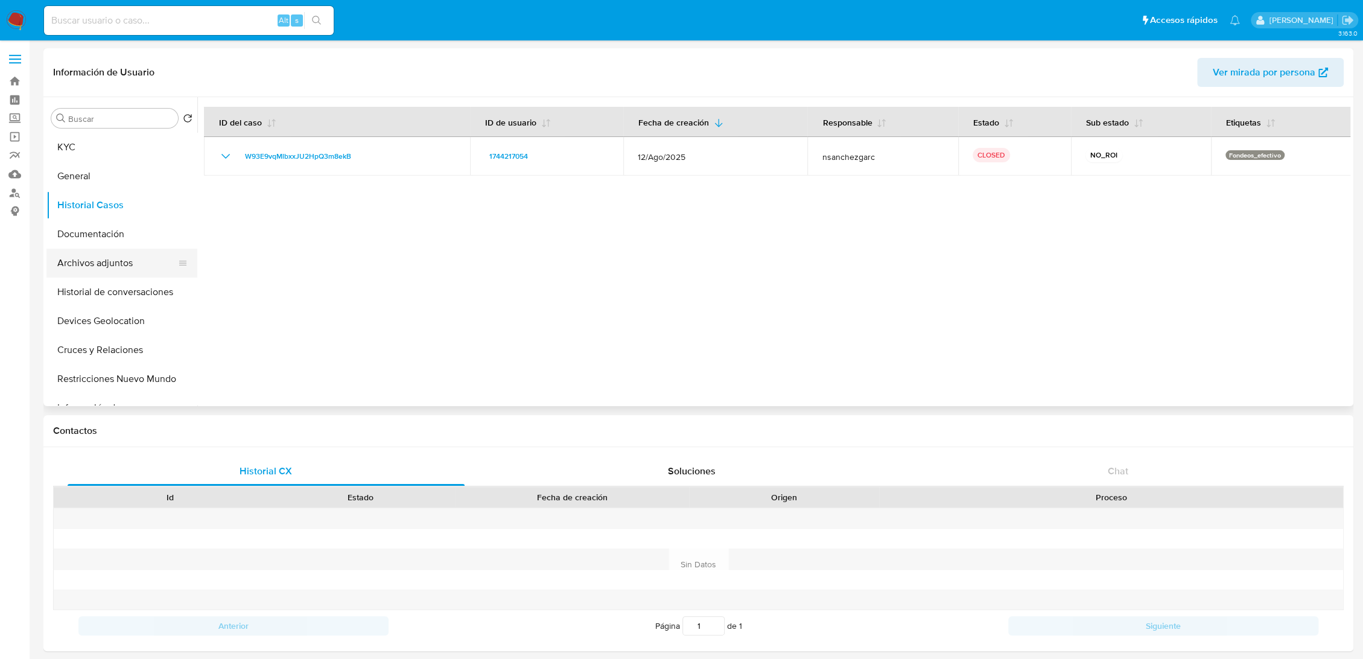
click at [119, 255] on button "Archivos adjuntos" at bounding box center [116, 262] width 141 height 29
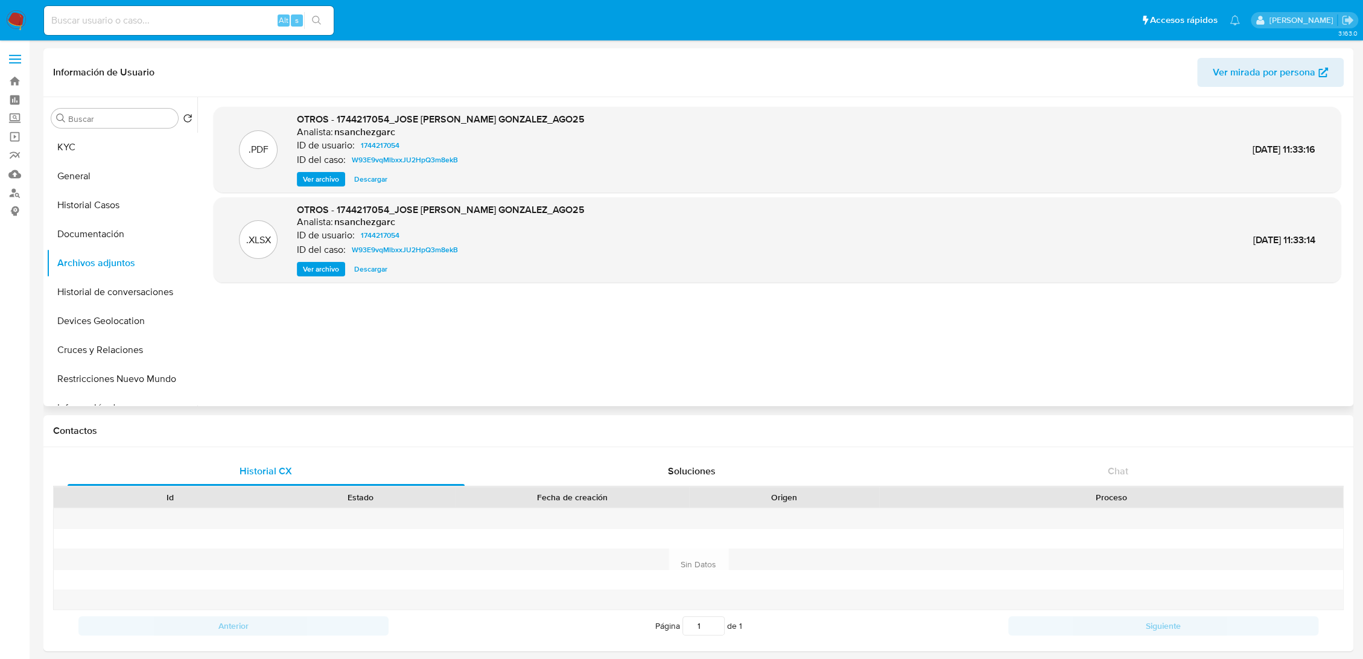
click at [319, 177] on span "Ver archivo" at bounding box center [321, 179] width 36 height 12
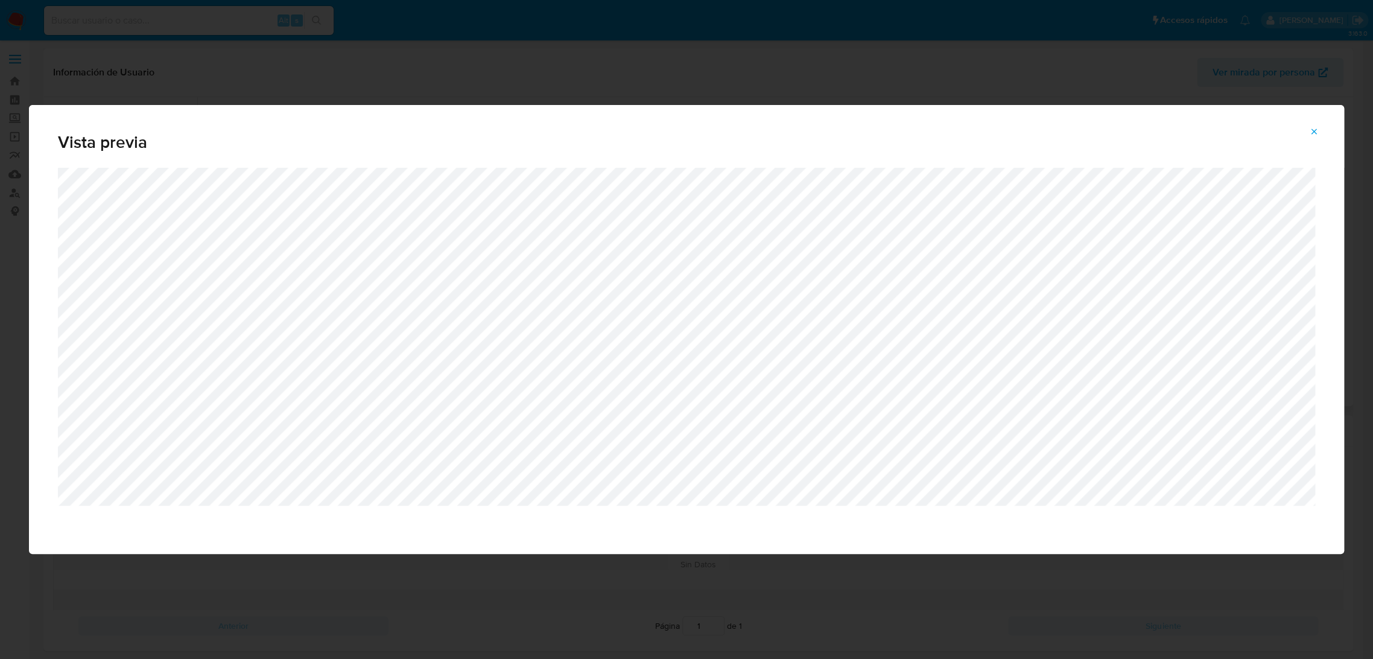
click at [1309, 136] on icon "Attachment preview" at bounding box center [1314, 132] width 10 height 10
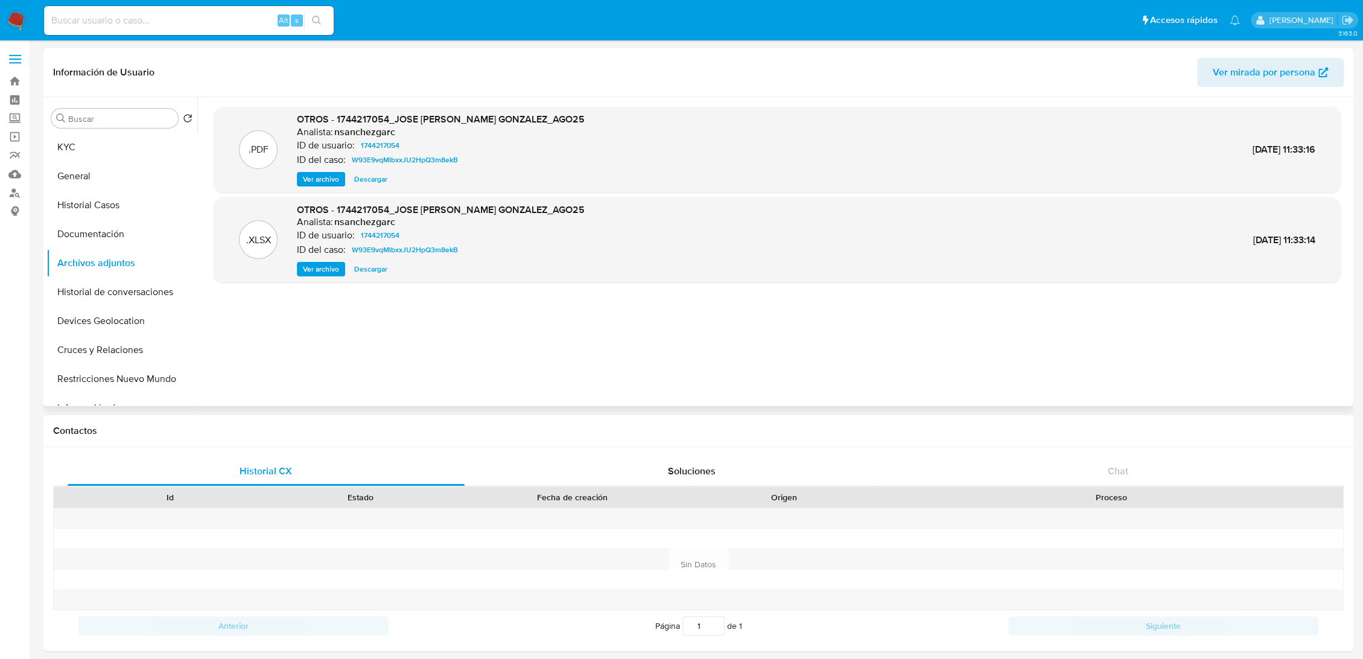
click at [305, 185] on span "Ver archivo" at bounding box center [321, 179] width 36 height 12
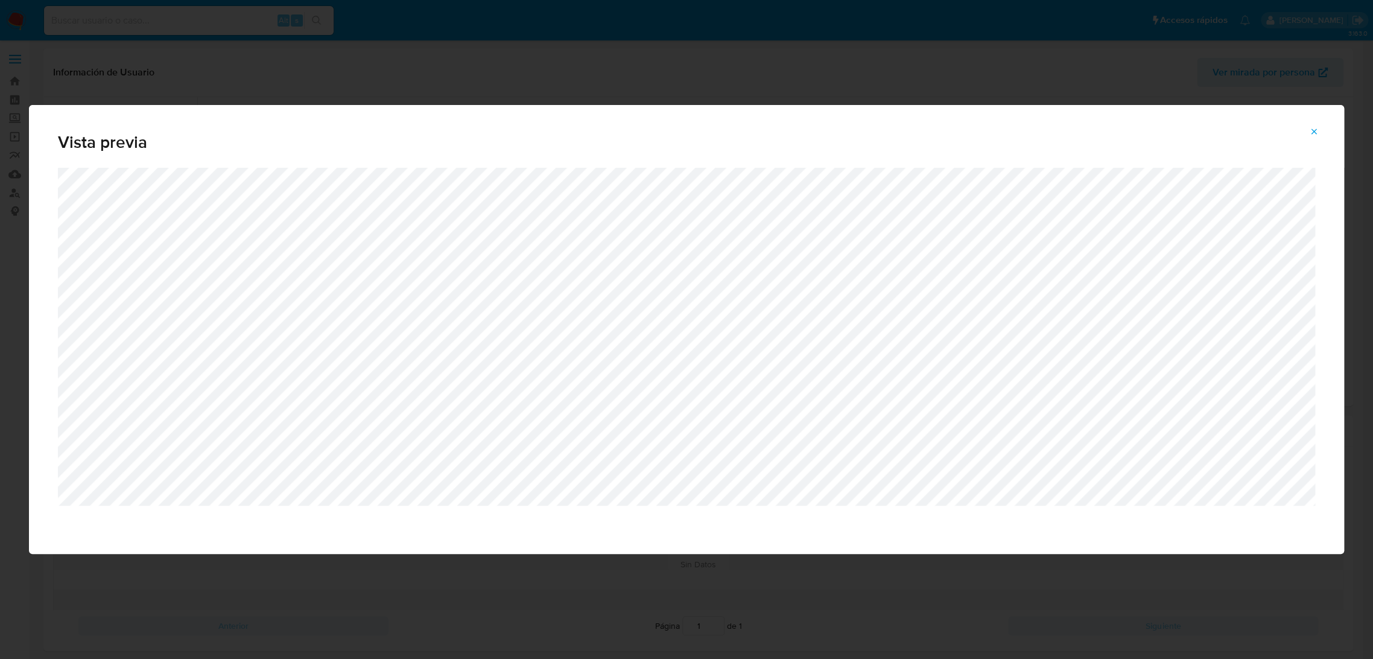
click at [1314, 135] on icon "Attachment preview" at bounding box center [1314, 132] width 10 height 10
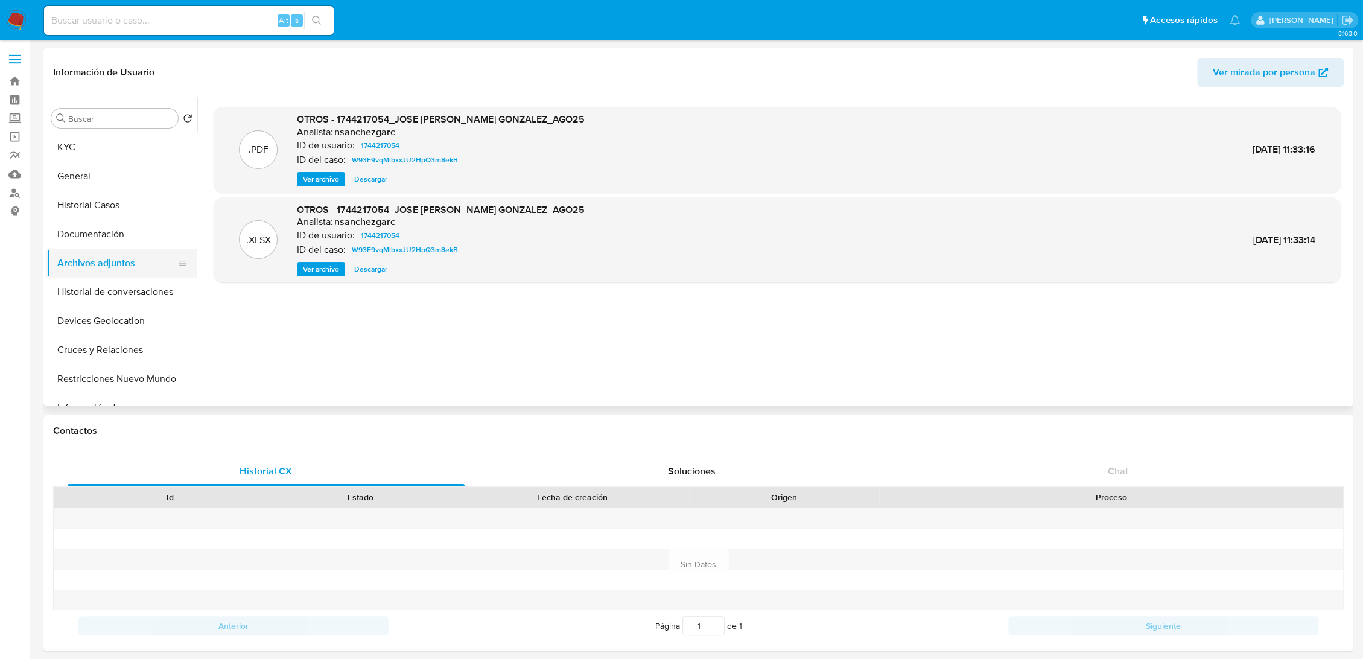
scroll to position [59, 0]
click at [110, 182] on button "Documentación" at bounding box center [116, 175] width 141 height 29
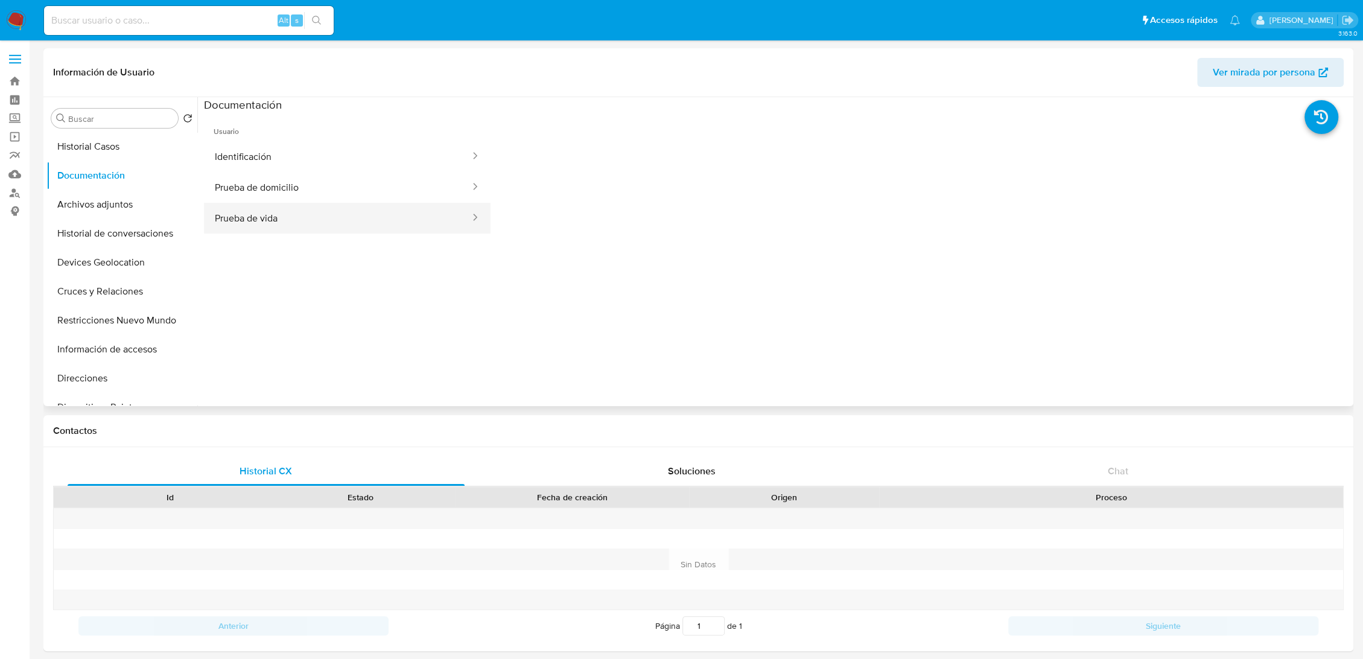
click at [300, 213] on button "Prueba de vida" at bounding box center [337, 218] width 267 height 31
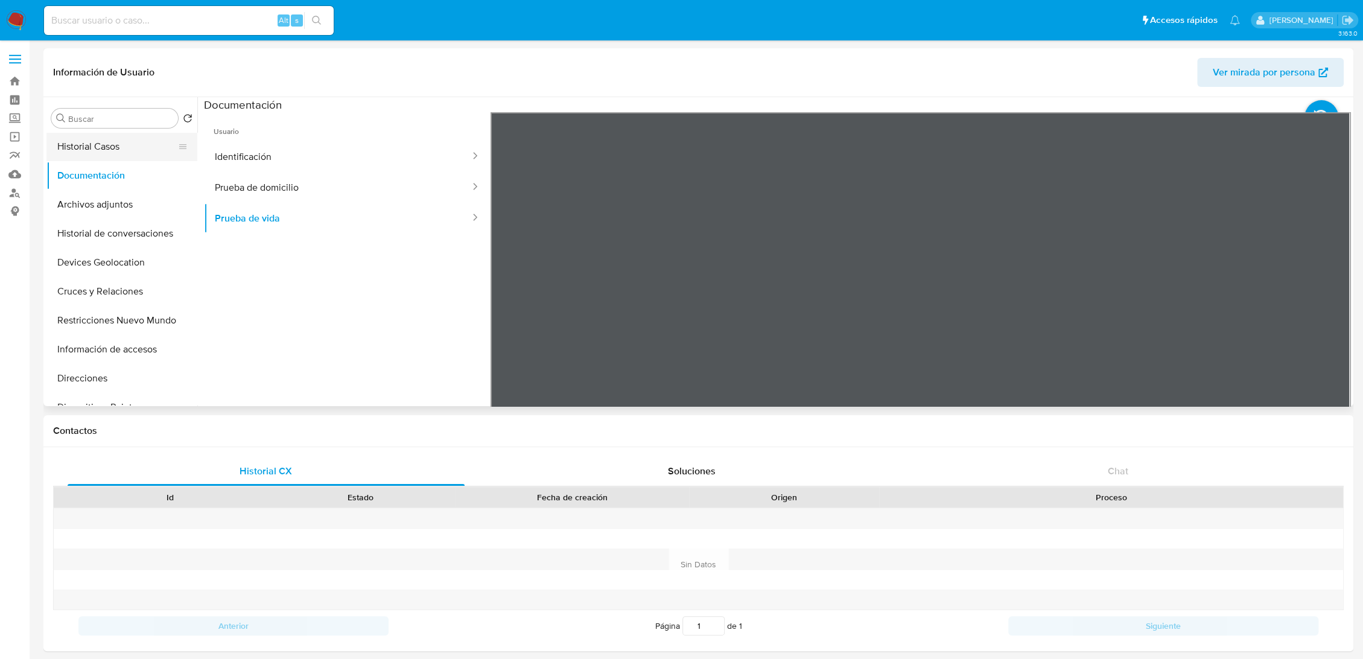
click at [114, 154] on button "Historial Casos" at bounding box center [116, 146] width 141 height 29
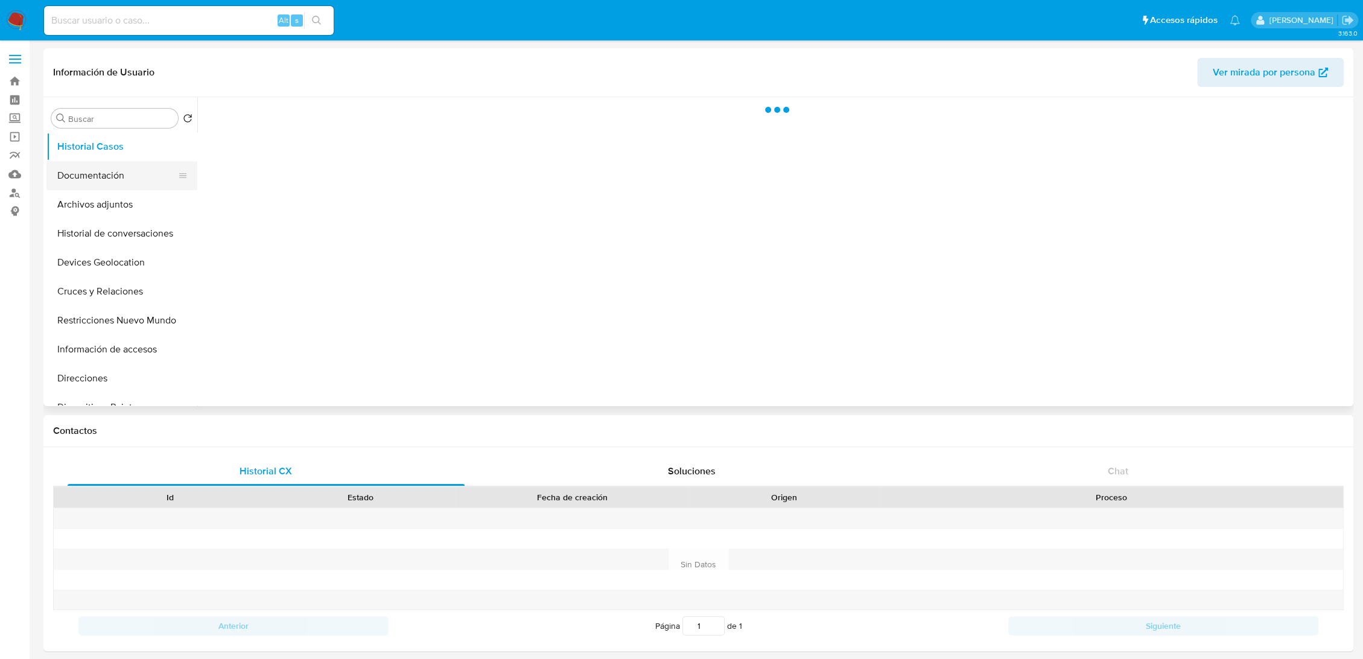
scroll to position [0, 0]
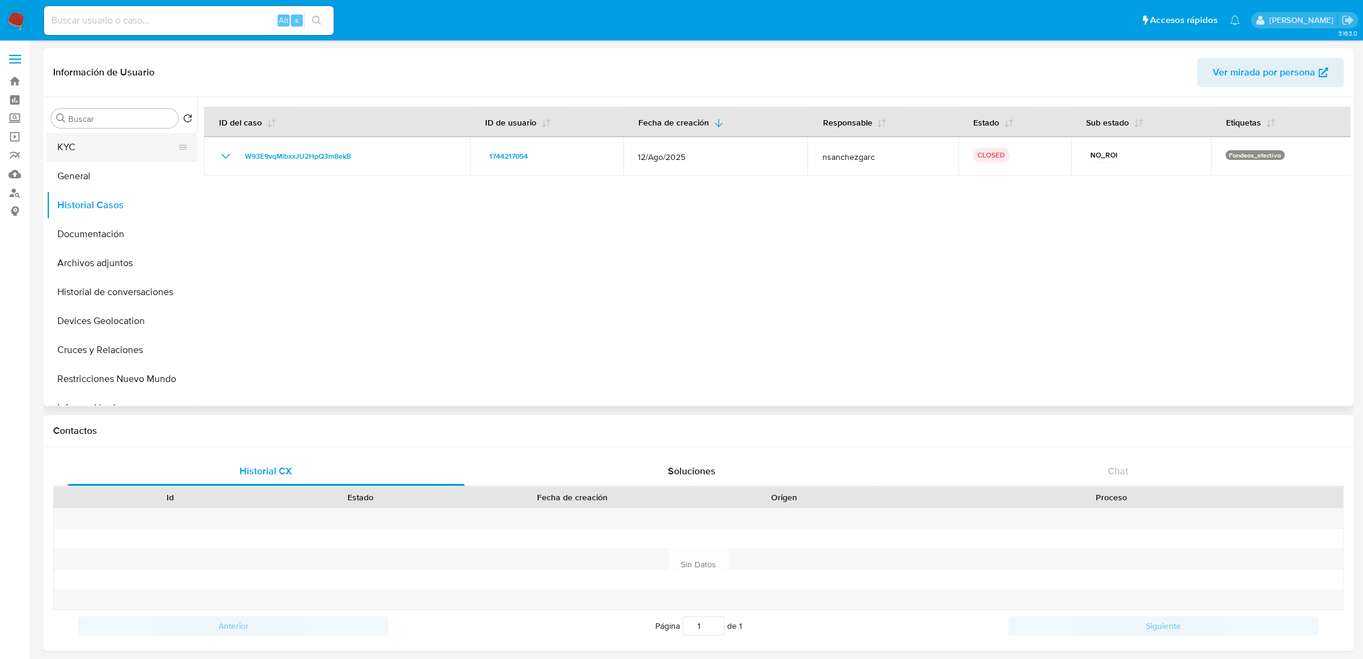
click at [102, 153] on button "KYC" at bounding box center [116, 147] width 141 height 29
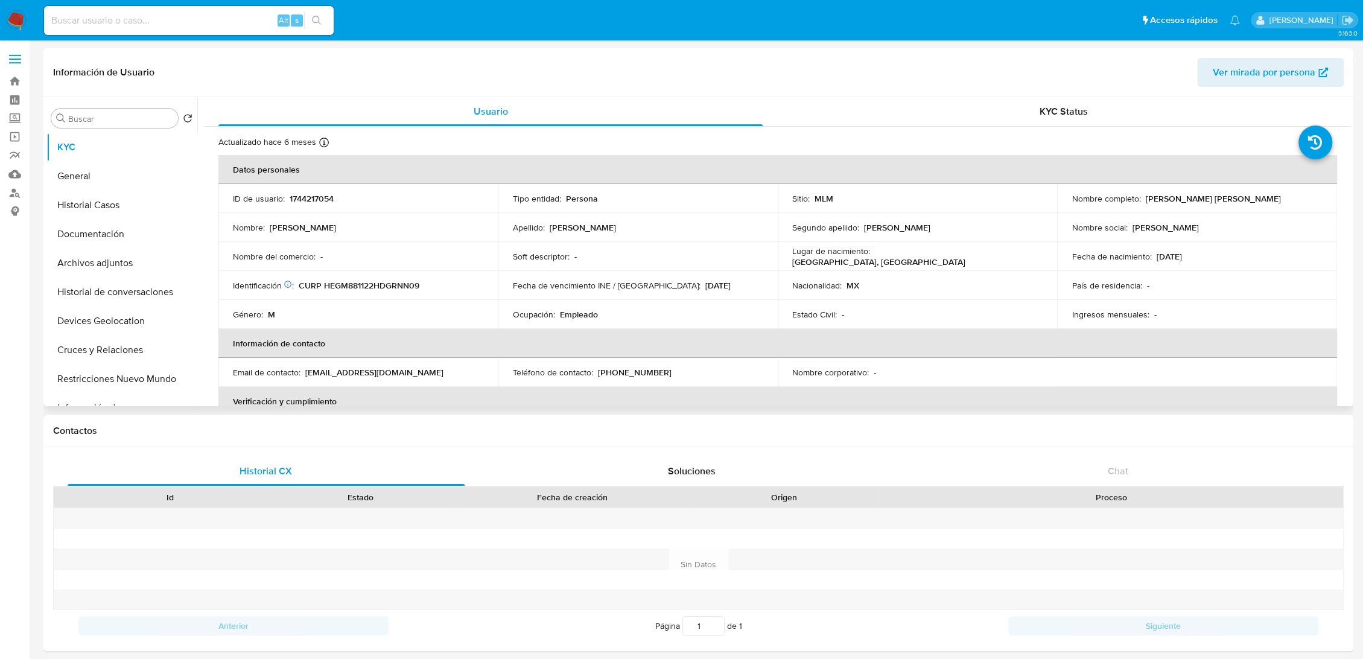
drag, startPoint x: 574, startPoint y: 549, endPoint x: 495, endPoint y: 320, distance: 241.9
click at [495, 320] on td "Género : M" at bounding box center [357, 314] width 279 height 29
